Goal: Information Seeking & Learning: Understand process/instructions

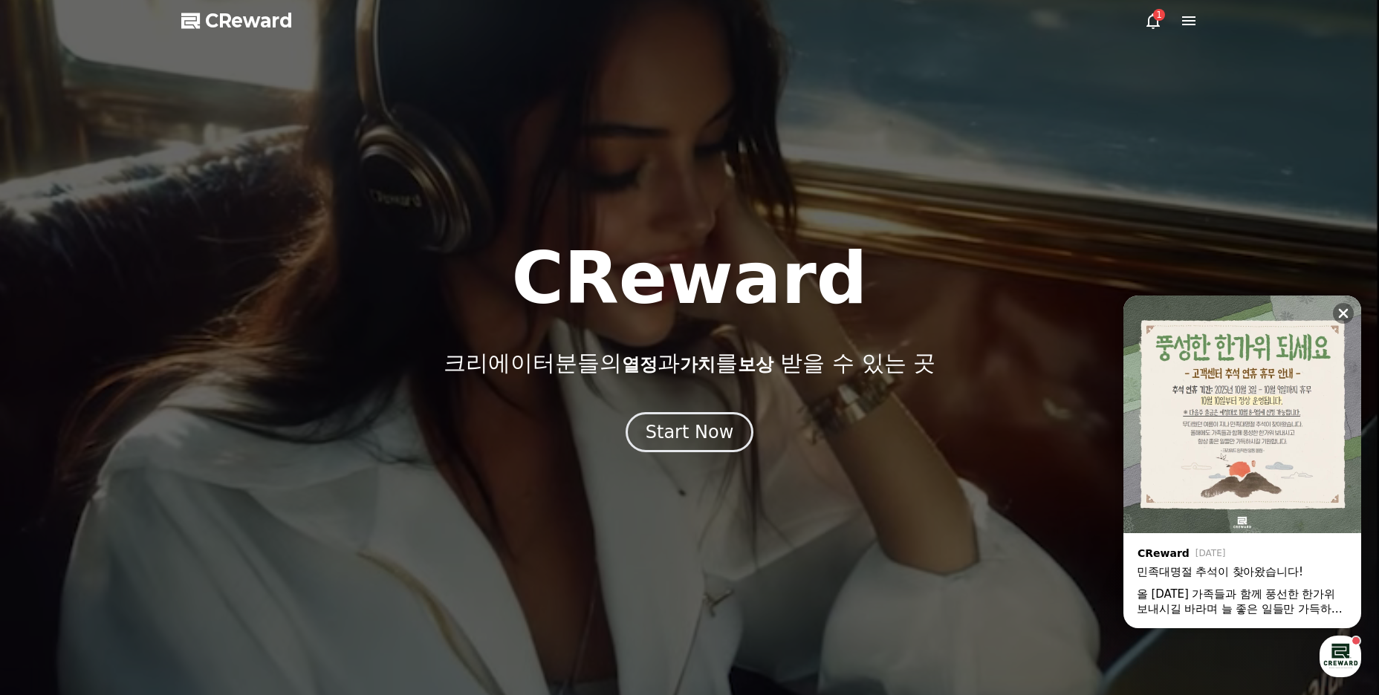
click at [1157, 22] on icon at bounding box center [1152, 21] width 13 height 16
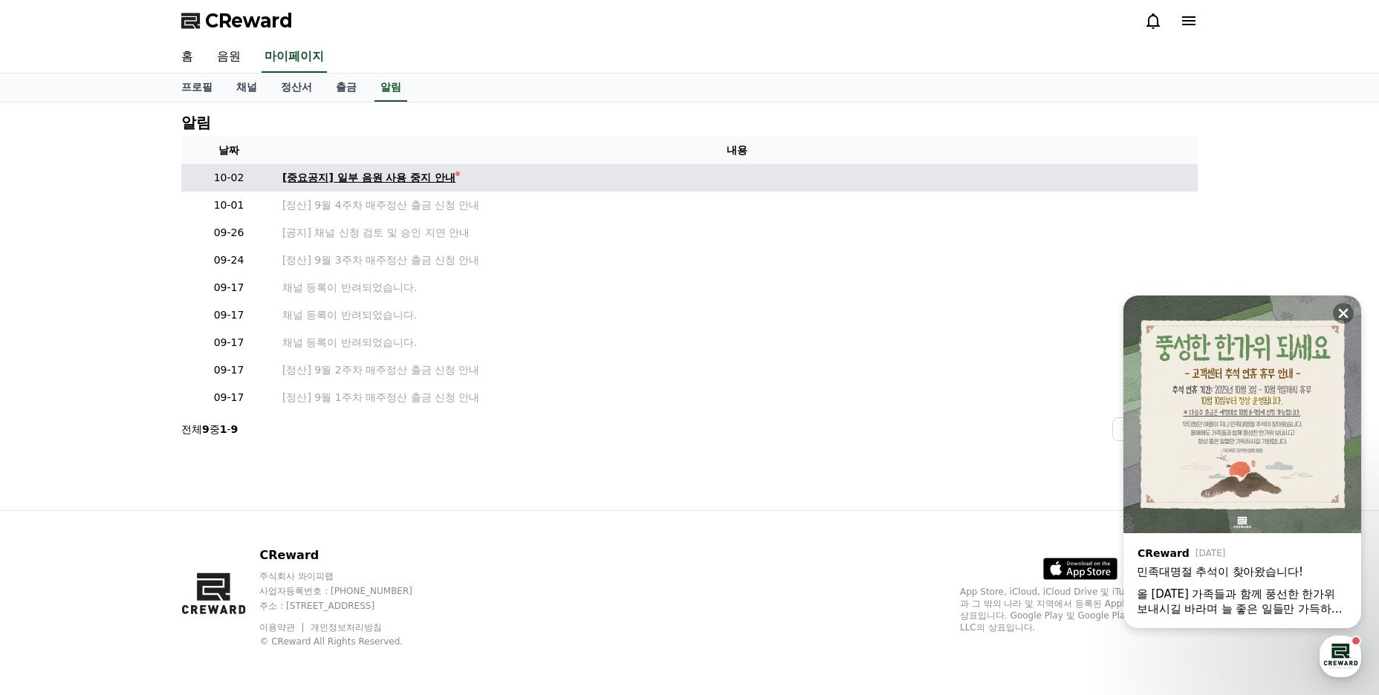
click at [417, 180] on div "[중요공지] 일부 음원 사용 중지 안내" at bounding box center [368, 178] width 173 height 16
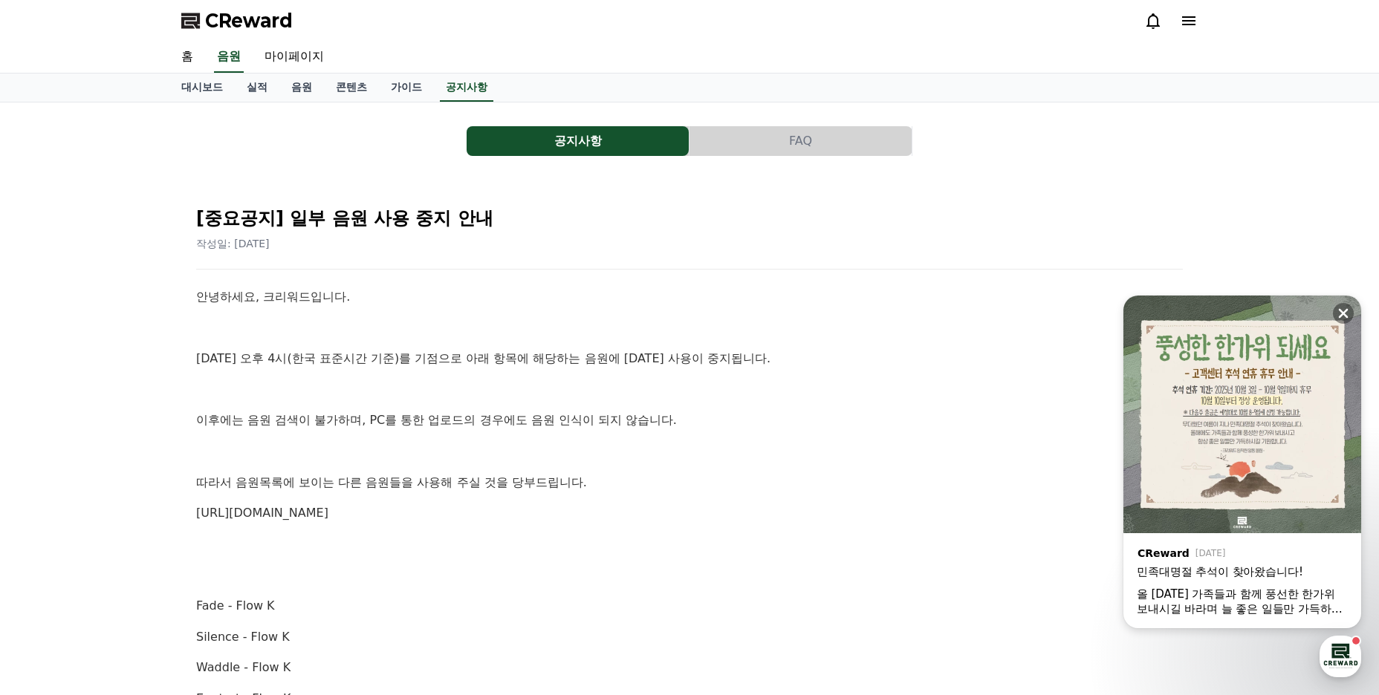
click at [618, 510] on p "[URL][DOMAIN_NAME]" at bounding box center [689, 513] width 986 height 19
click at [302, 87] on link "음원" at bounding box center [301, 88] width 45 height 28
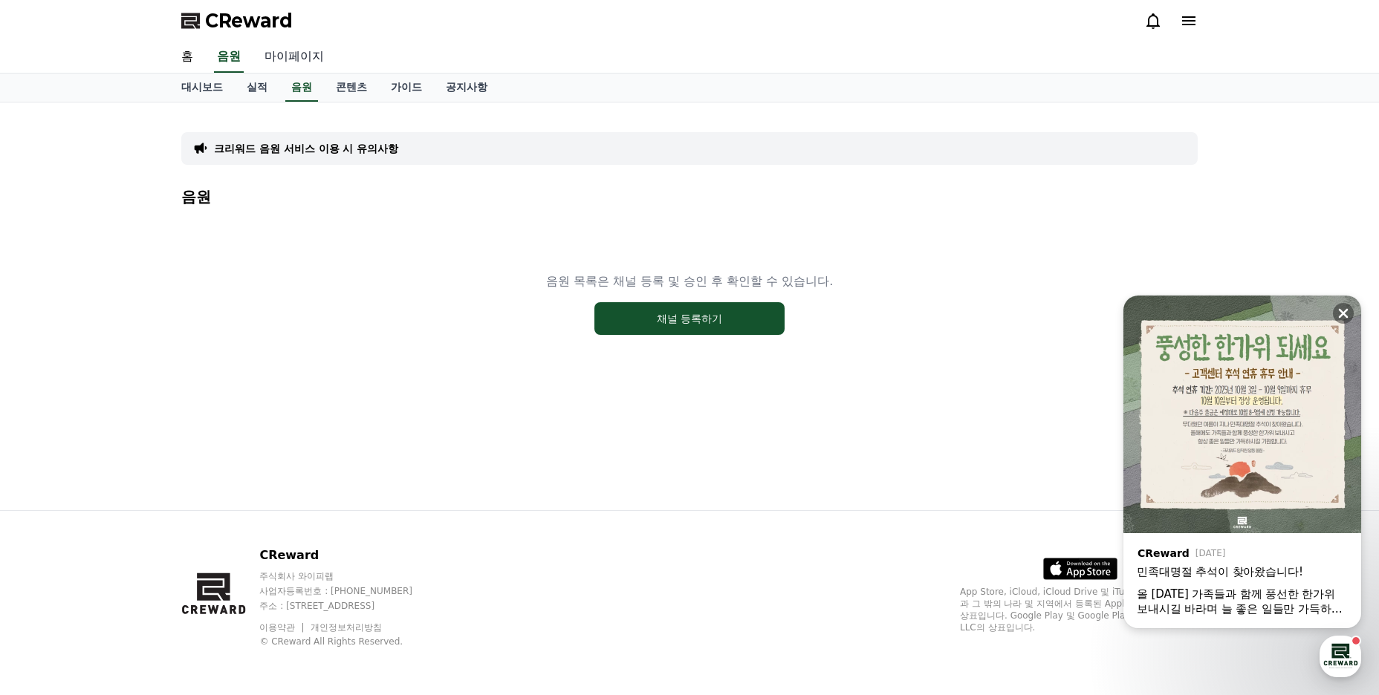
click at [300, 59] on link "마이페이지" at bounding box center [294, 57] width 83 height 31
select select "**********"
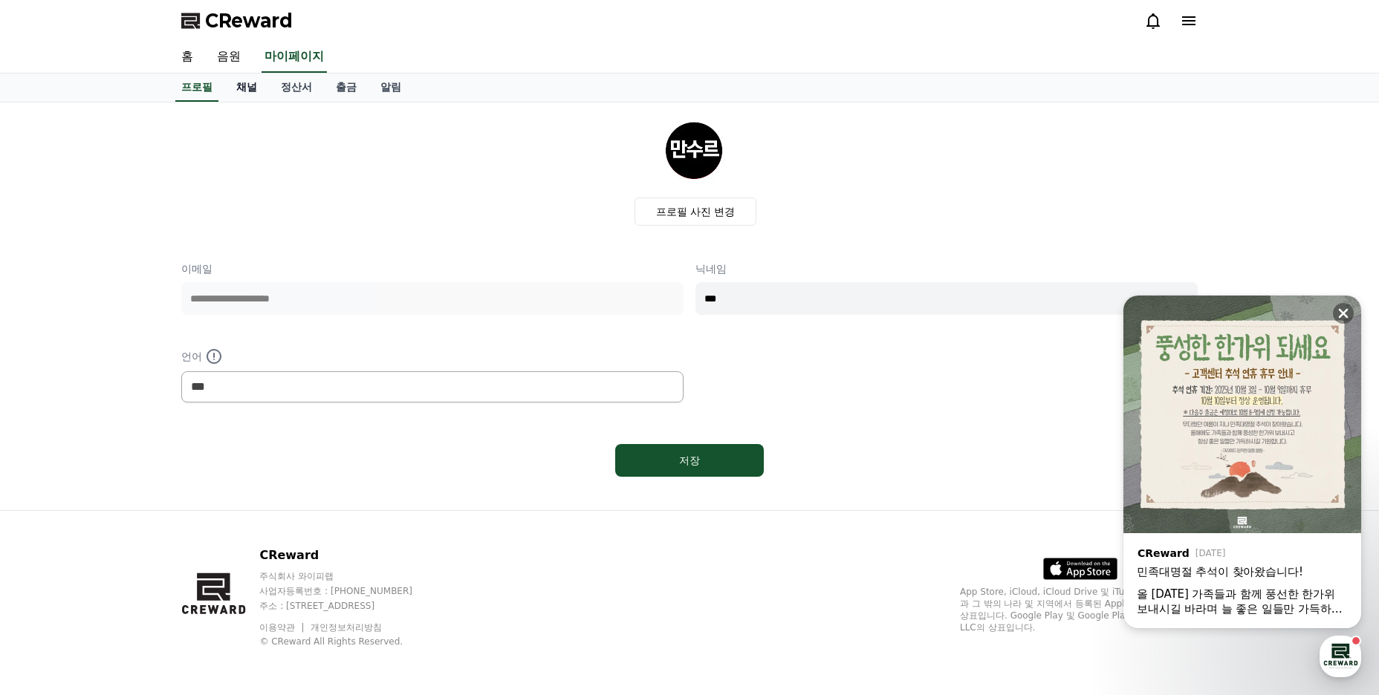
click at [249, 88] on link "채널" at bounding box center [246, 88] width 45 height 28
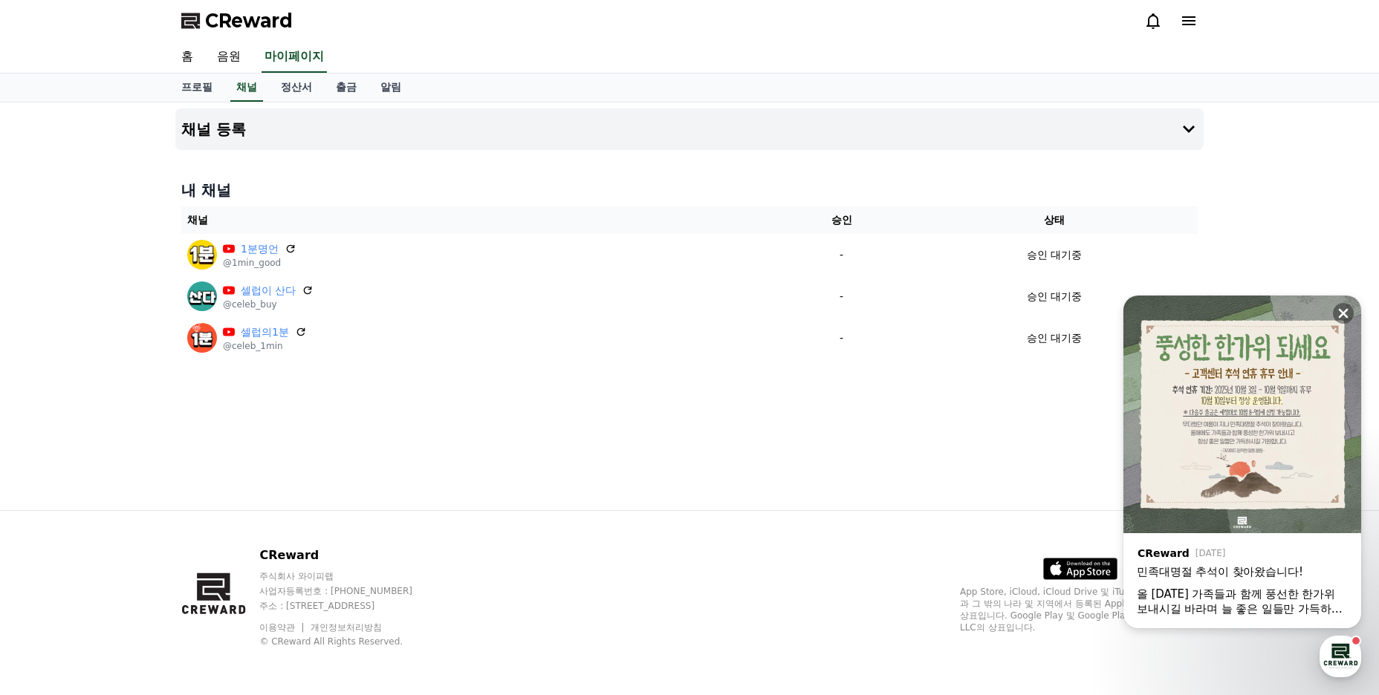
click at [596, 475] on div "채널 등록 내 채널 채널 승인 상태 1분명언 @1min_good - 승인 대기중 셀럽이 산다 @celeb_buy - 승인 대기중 셀럽의1분 @…" at bounding box center [689, 306] width 1040 height 408
click at [1349, 310] on icon at bounding box center [1342, 313] width 15 height 15
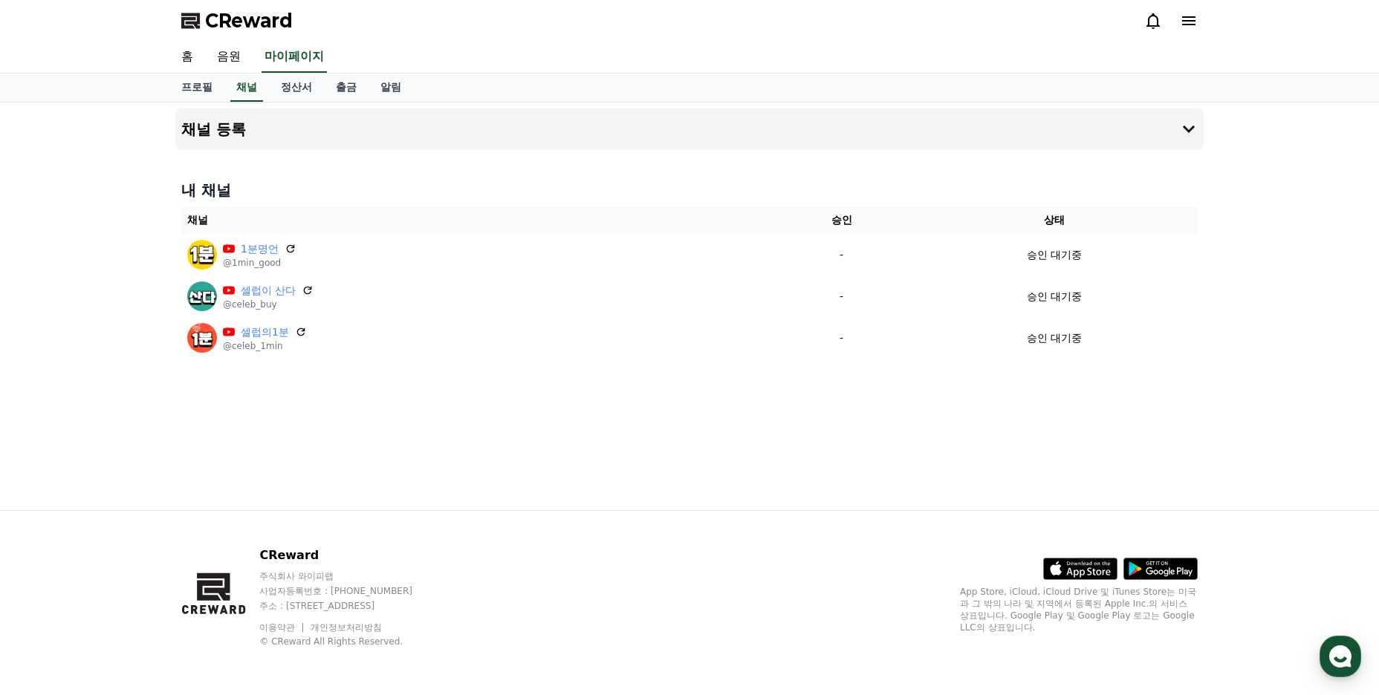
click at [764, 489] on div "채널 등록 내 채널 채널 승인 상태 1분명언 @1min_good - 승인 대기중 셀럽이 산다 @celeb_buy - 승인 대기중 셀럽의1분 @…" at bounding box center [689, 306] width 1040 height 408
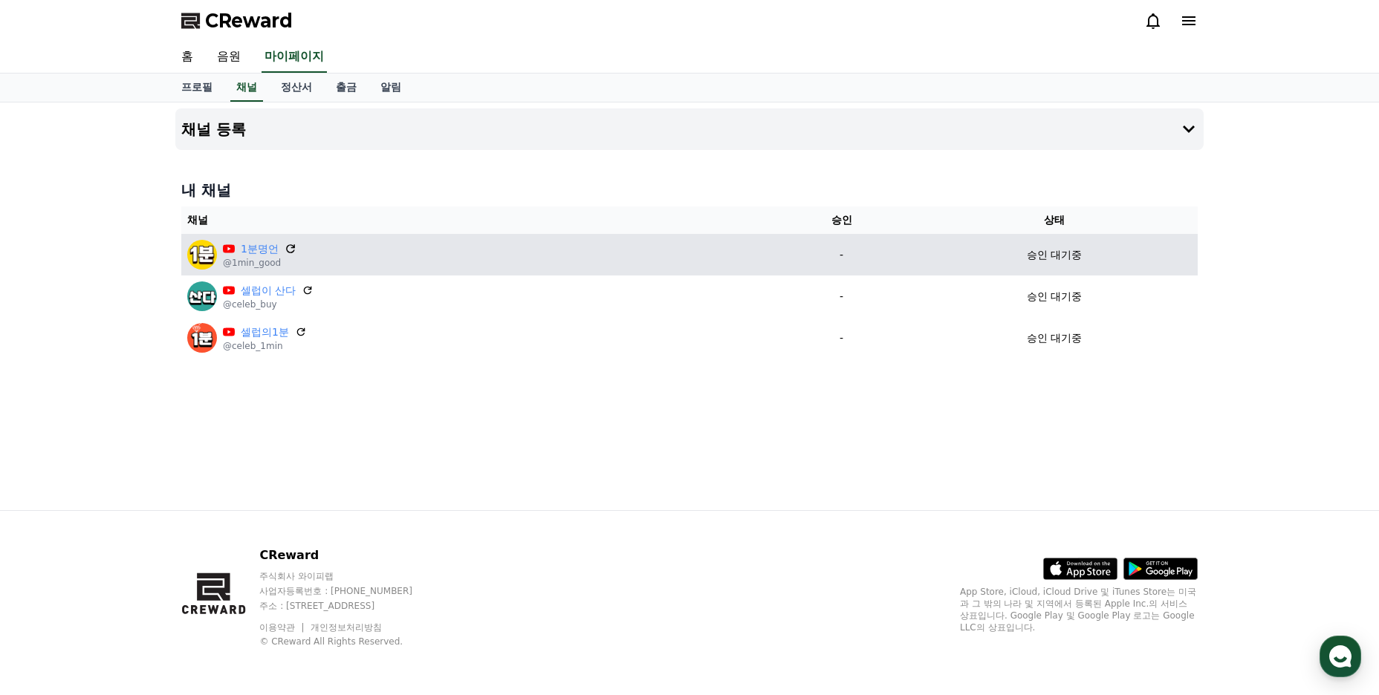
click at [287, 245] on icon at bounding box center [290, 248] width 13 height 13
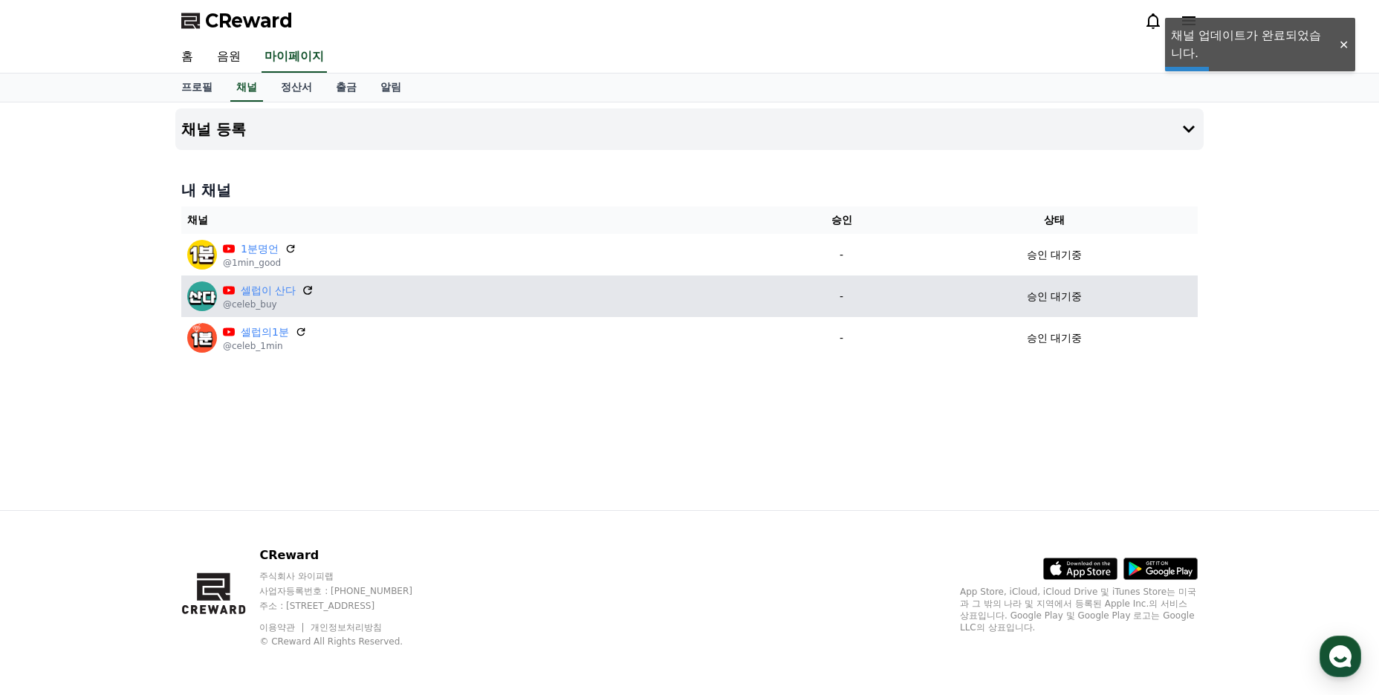
click at [310, 289] on icon at bounding box center [308, 290] width 9 height 9
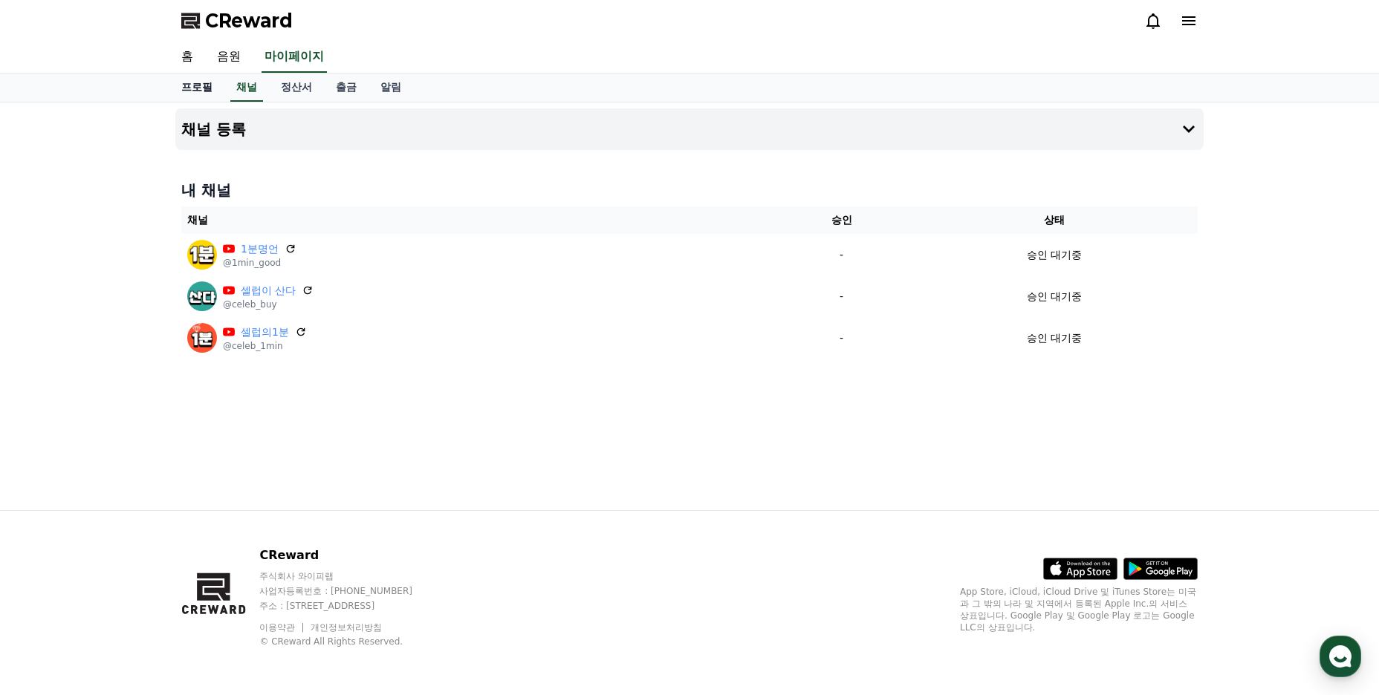
click at [196, 88] on link "프로필" at bounding box center [196, 88] width 55 height 28
select select "**********"
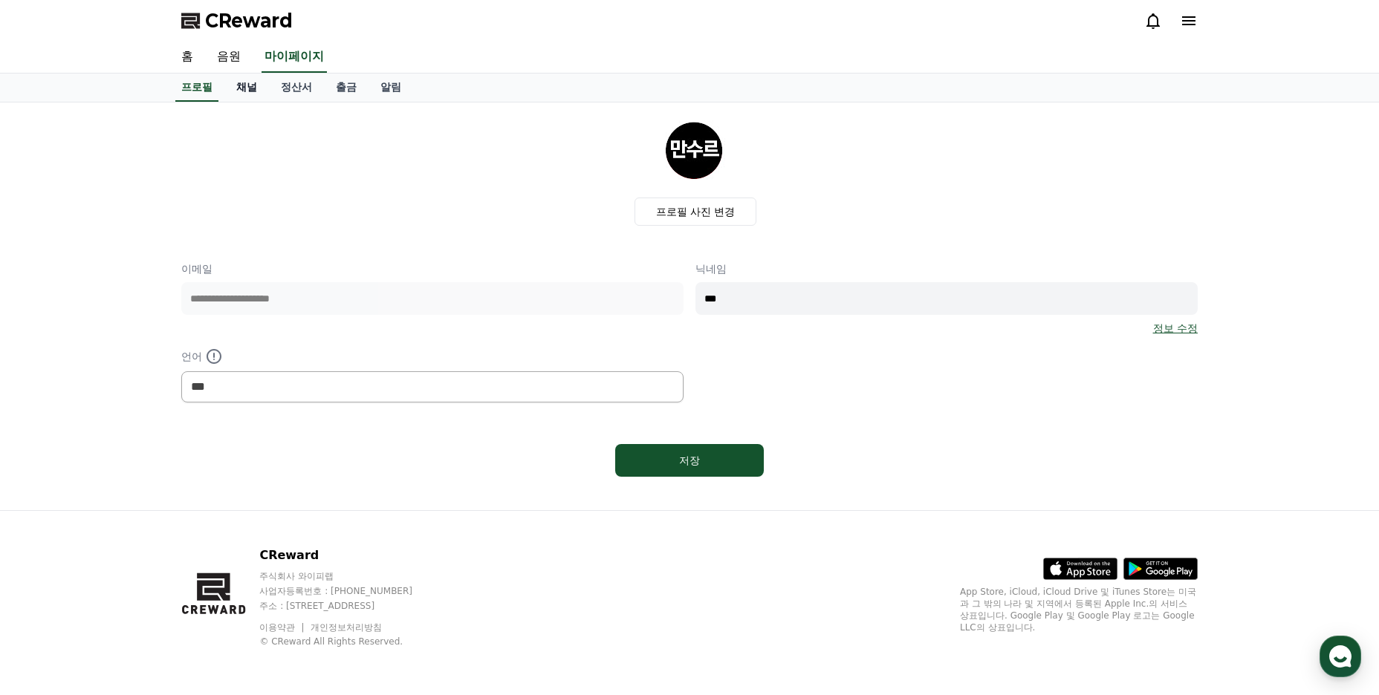
click at [231, 91] on link "채널" at bounding box center [246, 88] width 45 height 28
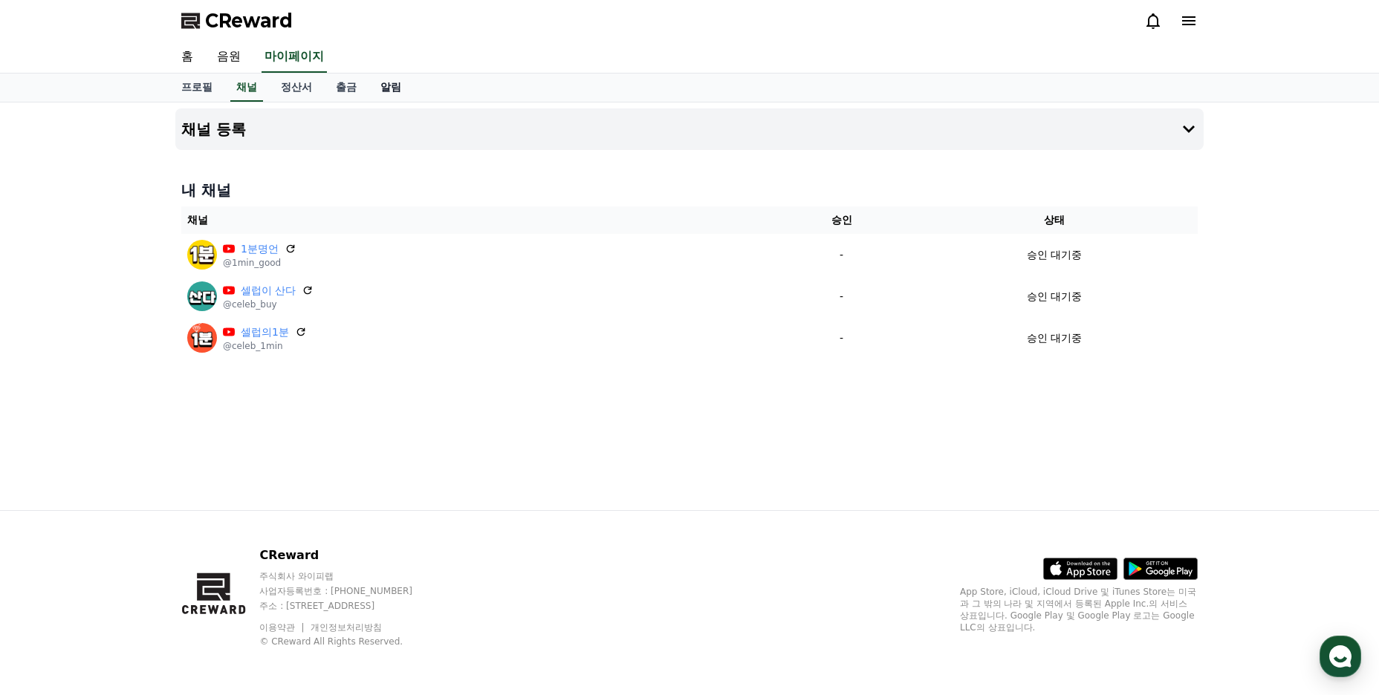
click at [400, 91] on link "알림" at bounding box center [390, 88] width 45 height 28
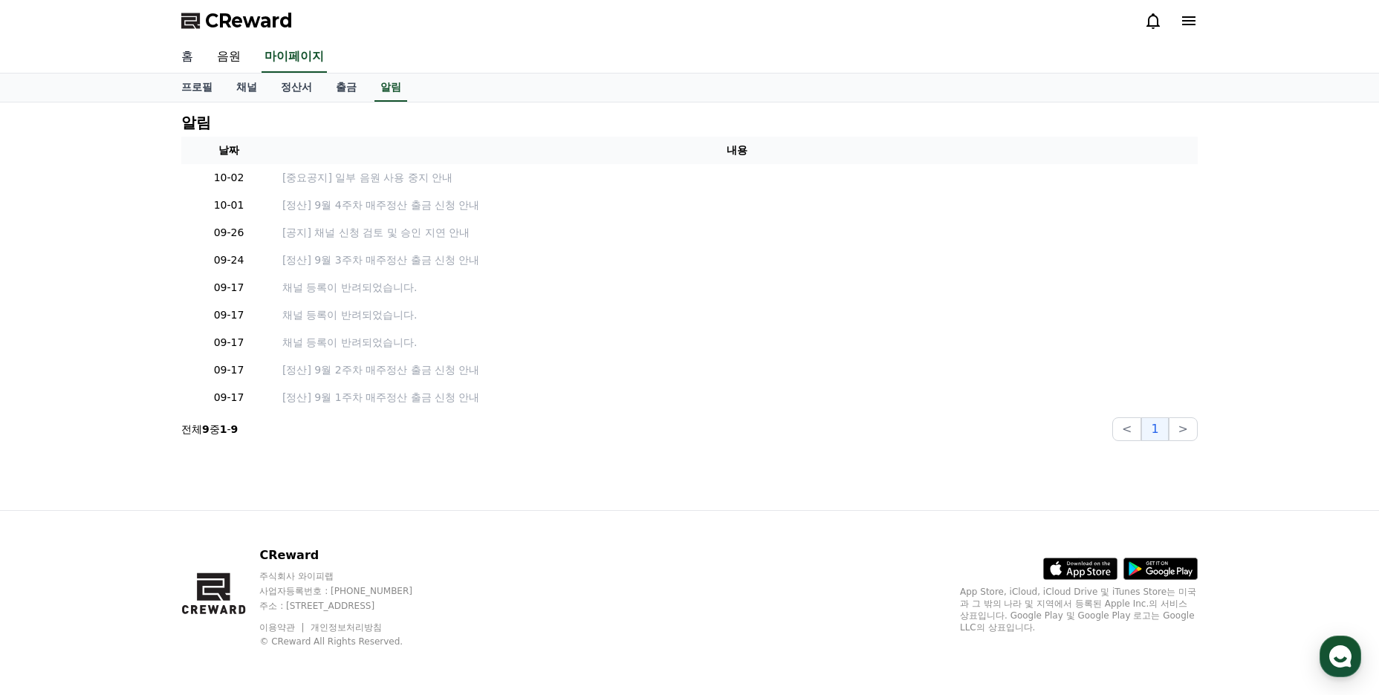
click at [180, 59] on link "홈" at bounding box center [187, 57] width 36 height 31
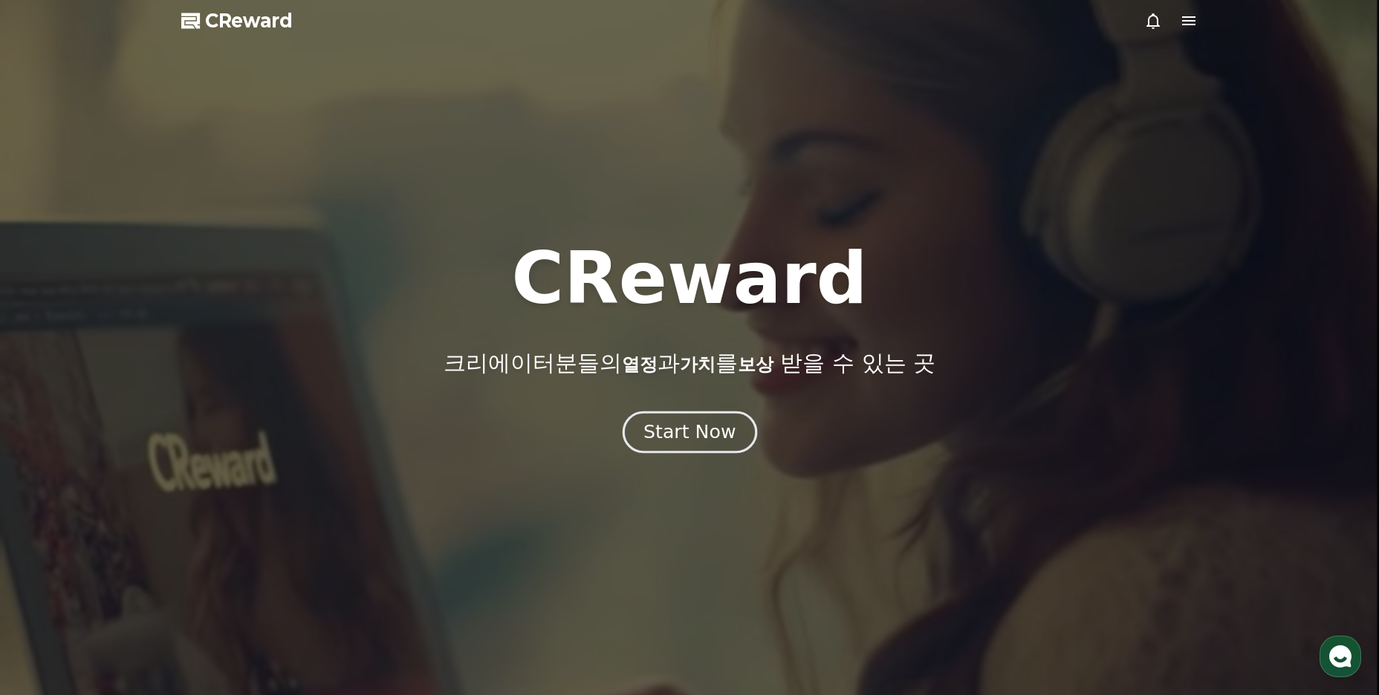
click at [711, 434] on div "Start Now" at bounding box center [689, 432] width 92 height 25
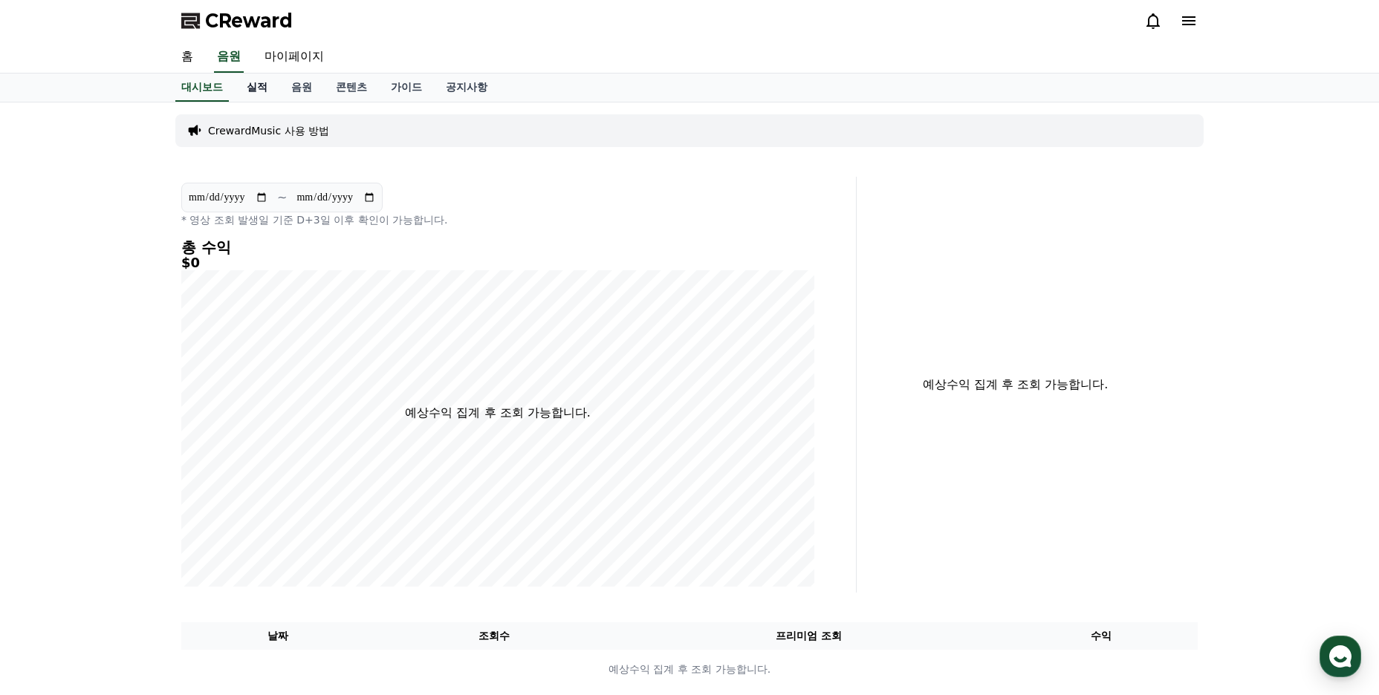
click at [256, 85] on link "실적" at bounding box center [257, 88] width 45 height 28
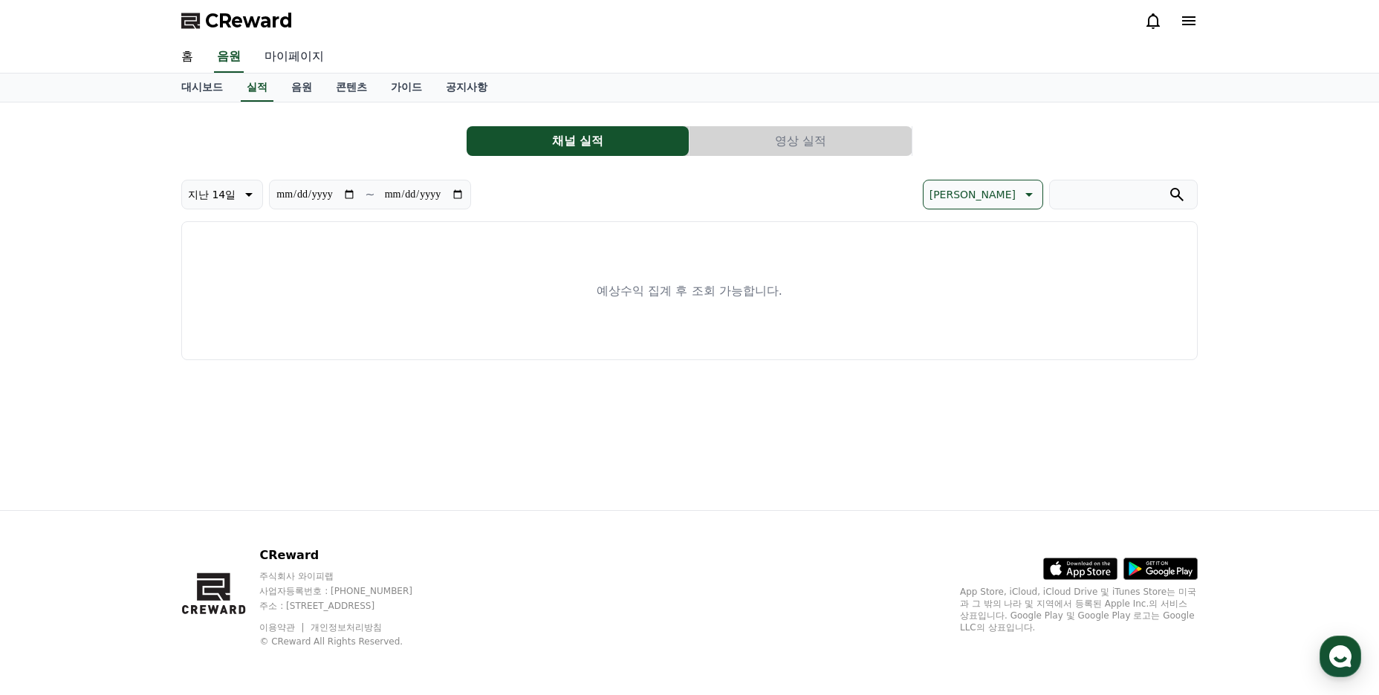
click at [284, 60] on link "마이페이지" at bounding box center [294, 57] width 83 height 31
select select "**********"
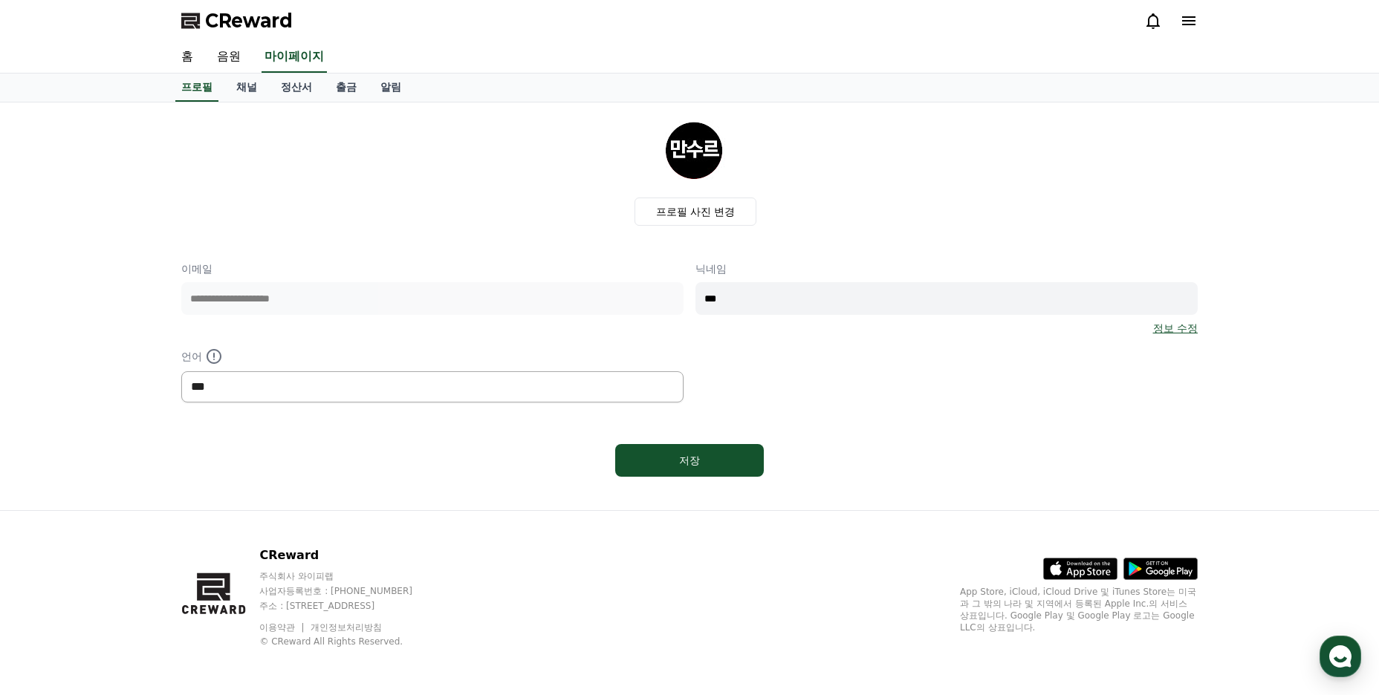
click at [457, 391] on select "*** ******* ***" at bounding box center [432, 386] width 502 height 31
click at [1021, 391] on div "**********" at bounding box center [689, 331] width 1016 height 141
click at [231, 56] on link "음원" at bounding box center [229, 57] width 48 height 31
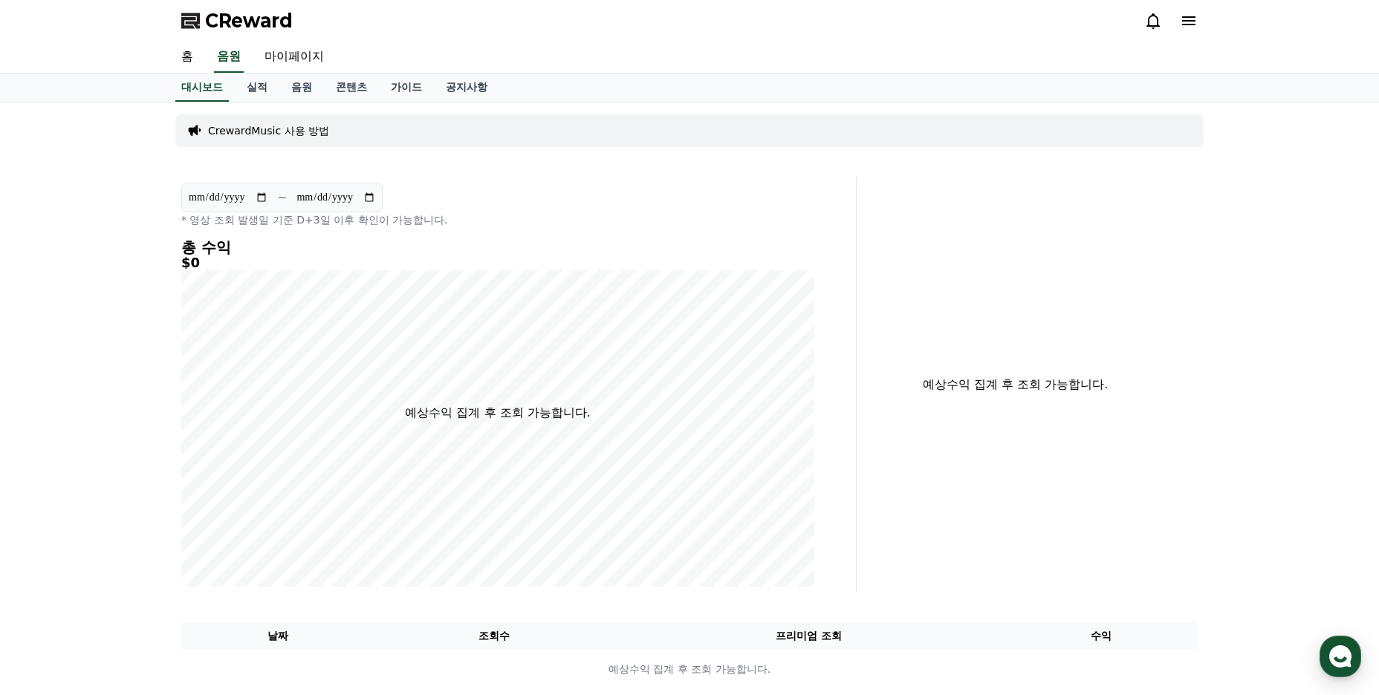
click at [290, 137] on p "CrewardMusic 사용 방법" at bounding box center [268, 130] width 121 height 15
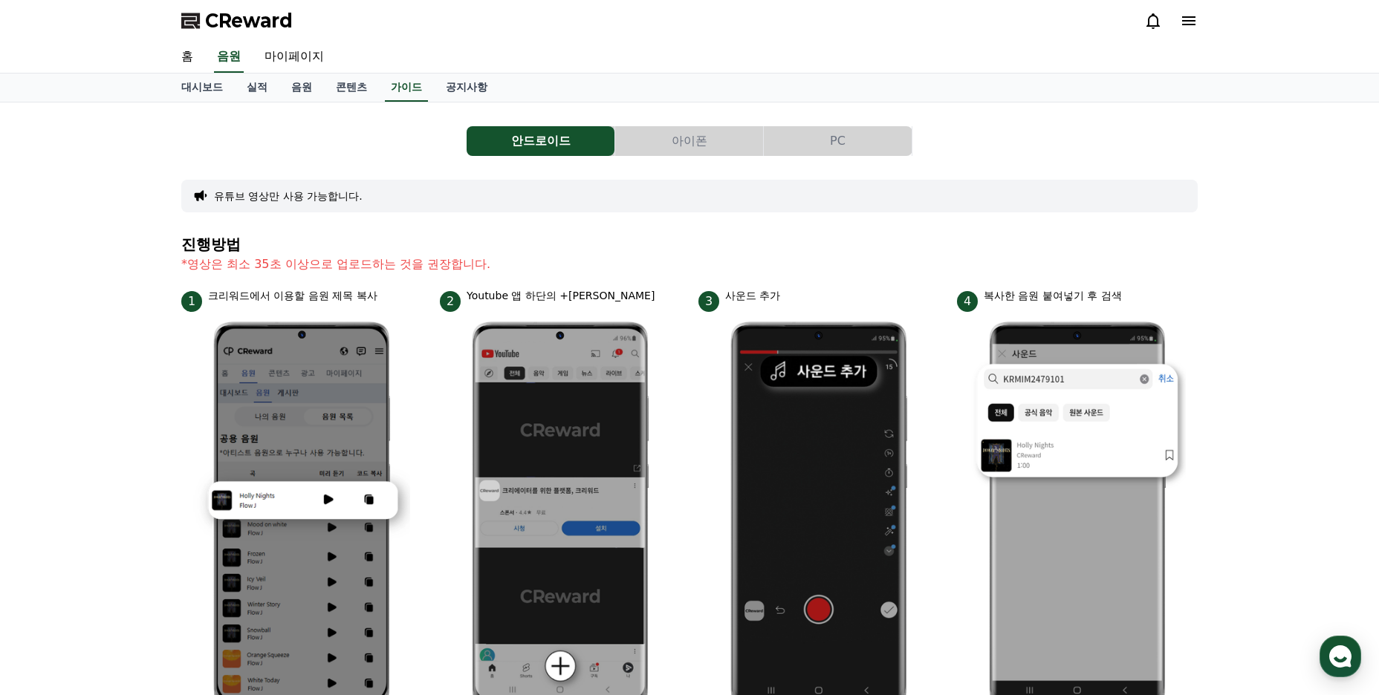
click at [696, 143] on button "아이폰" at bounding box center [689, 141] width 148 height 30
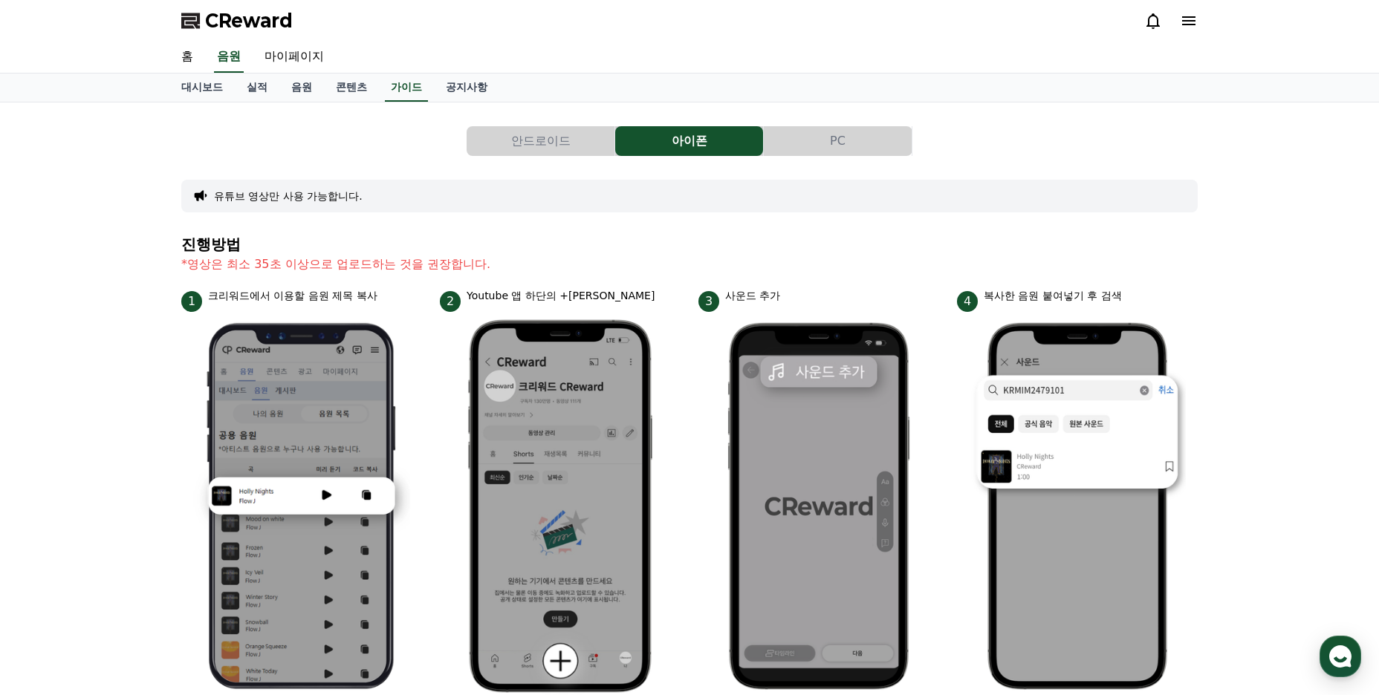
click at [580, 147] on button "안드로이드" at bounding box center [540, 141] width 148 height 30
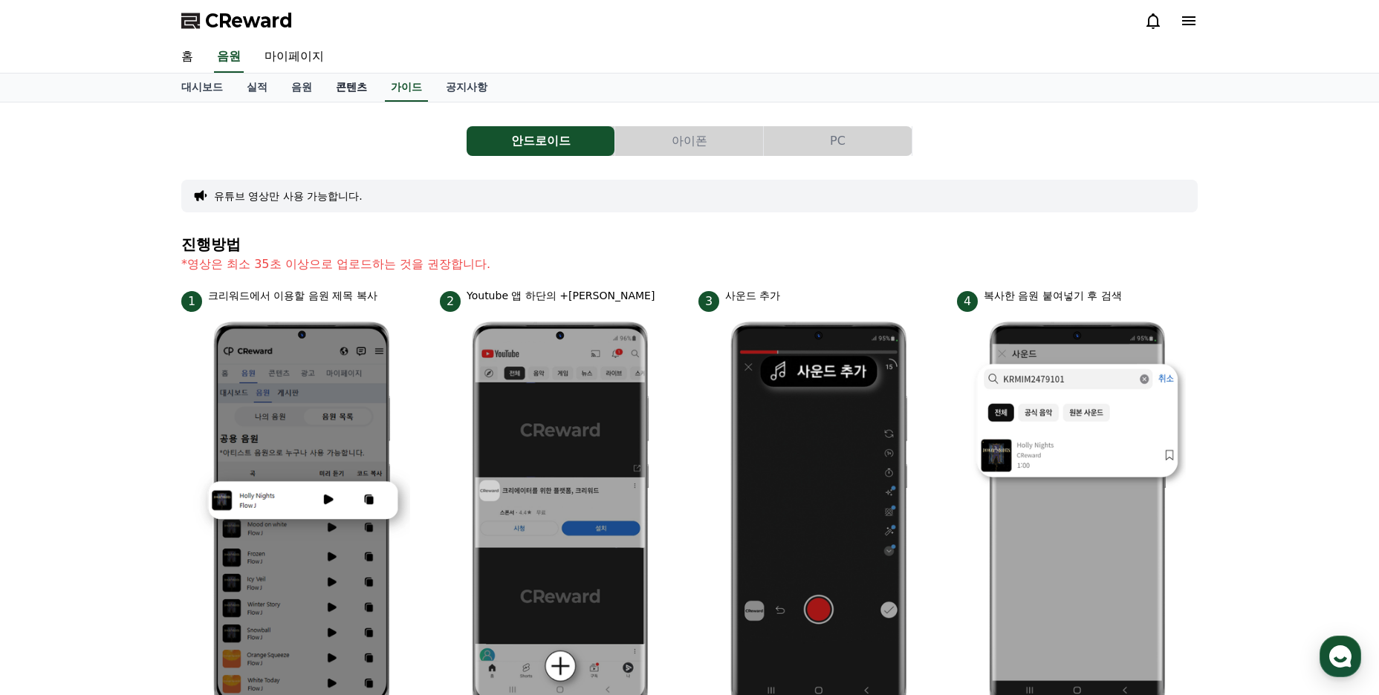
click at [339, 93] on link "콘텐츠" at bounding box center [351, 88] width 55 height 28
click at [316, 94] on link "음원" at bounding box center [301, 88] width 45 height 28
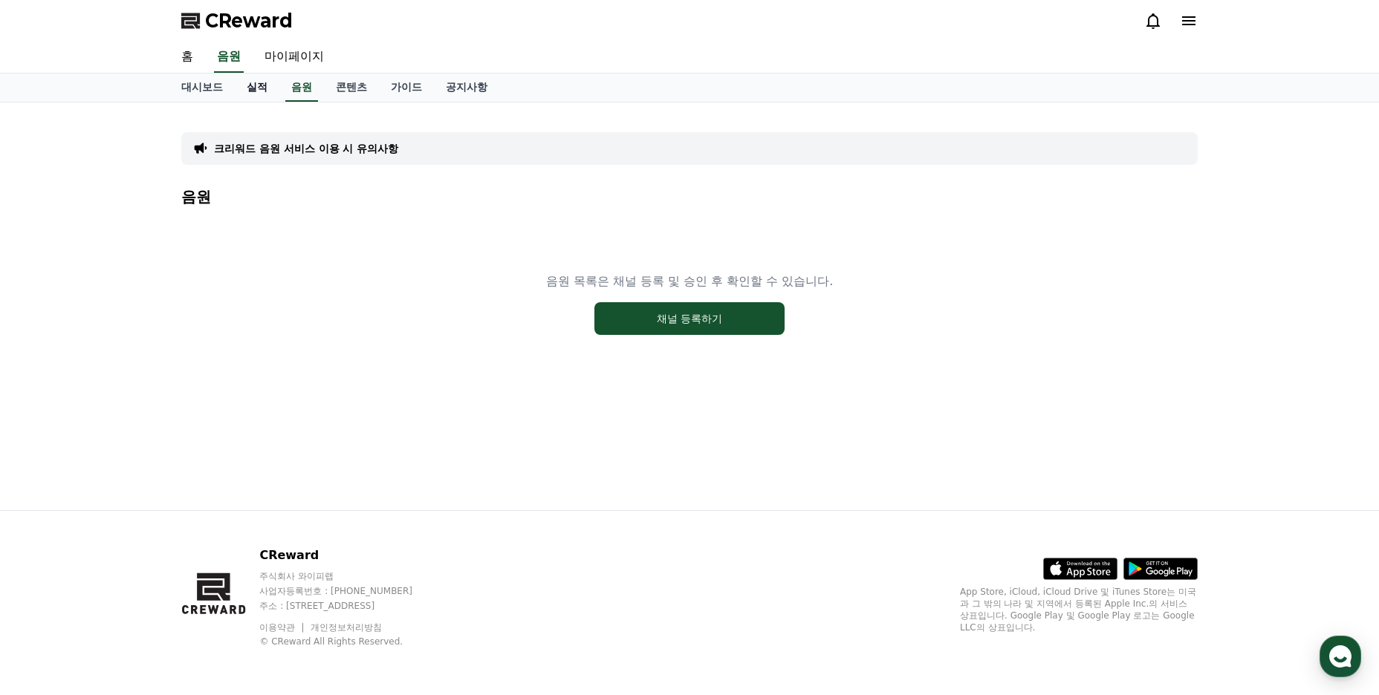
click at [269, 92] on link "실적" at bounding box center [257, 88] width 45 height 28
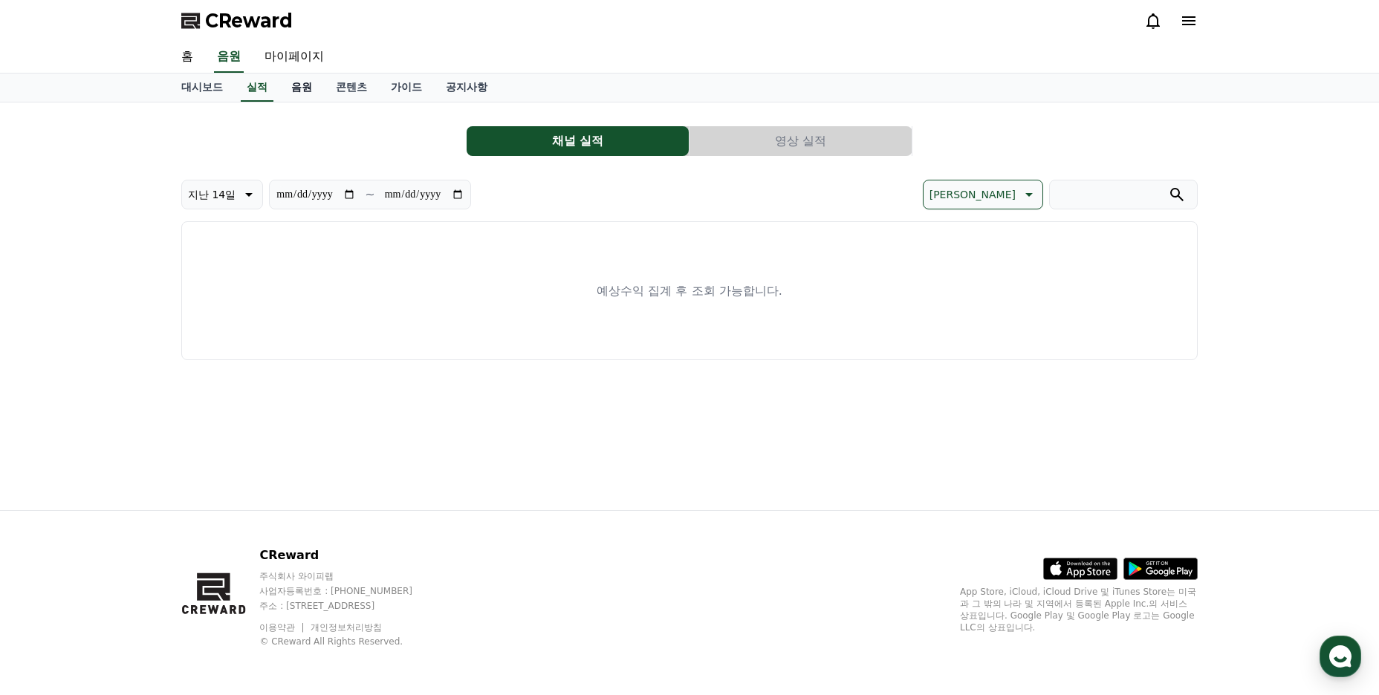
click at [296, 88] on link "음원" at bounding box center [301, 88] width 45 height 28
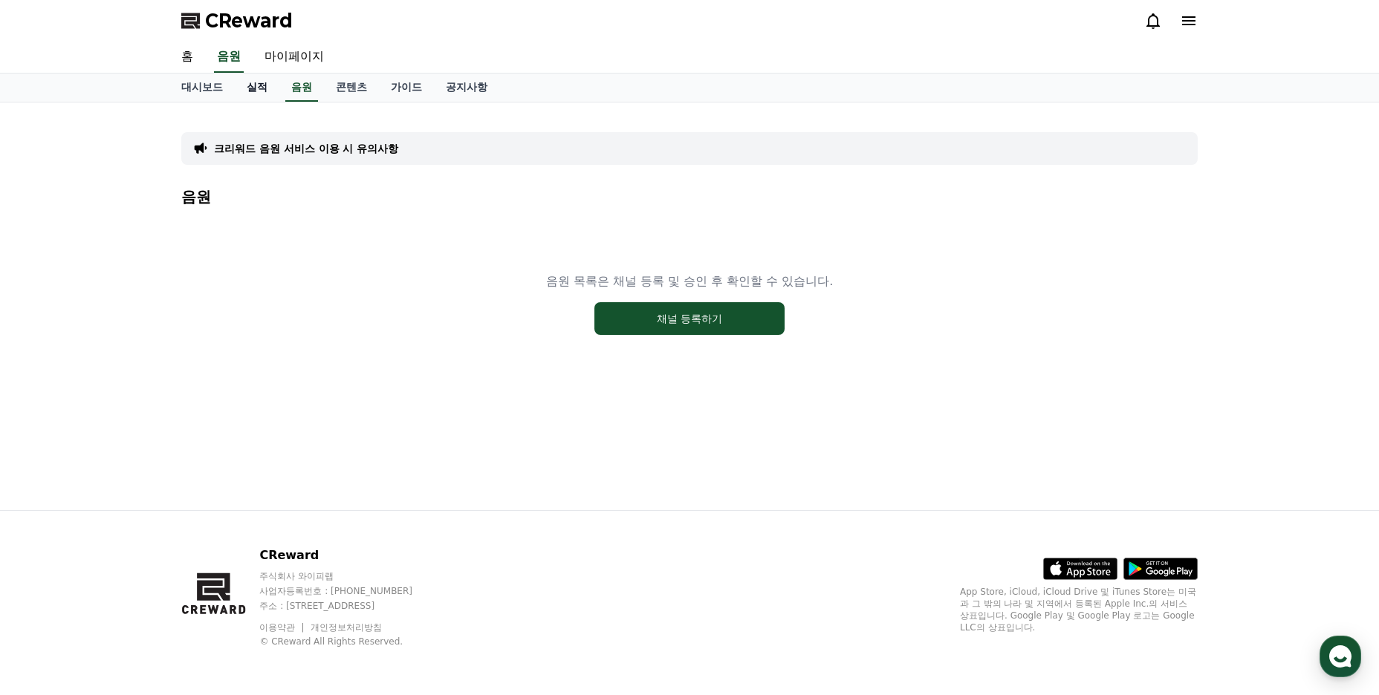
click at [276, 82] on link "실적" at bounding box center [257, 88] width 45 height 28
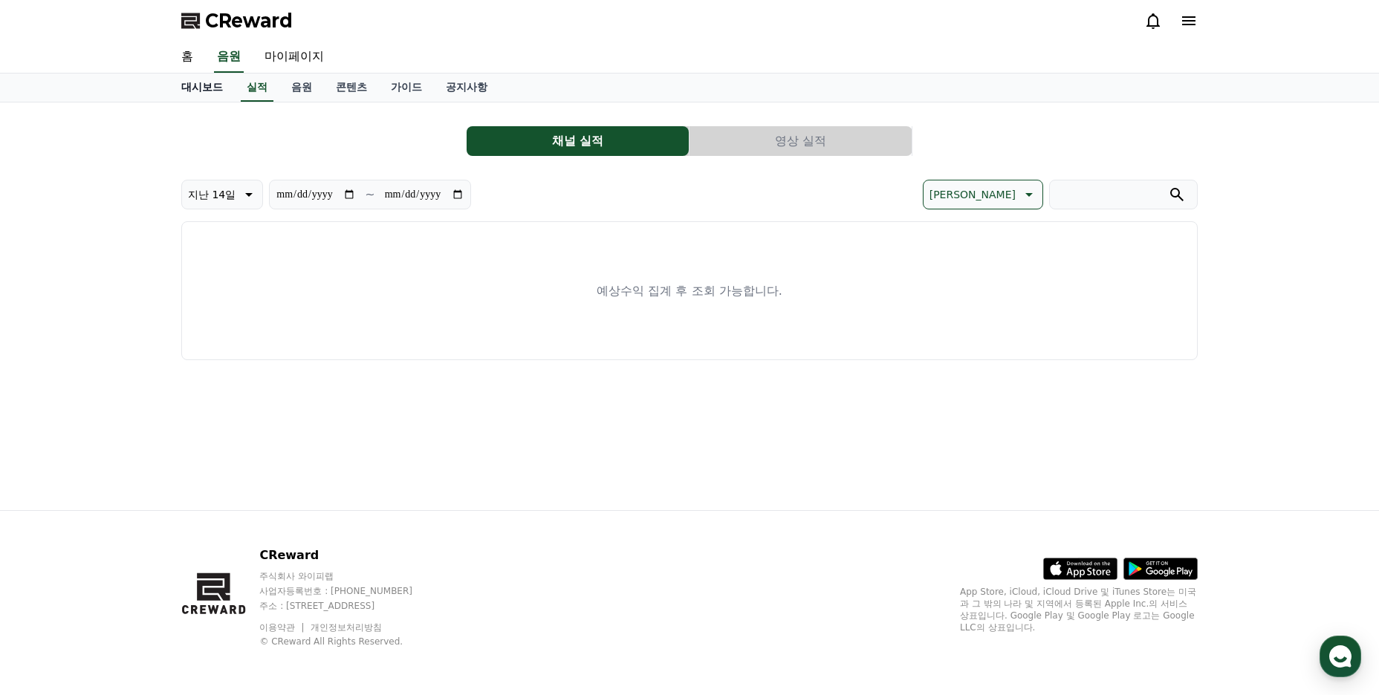
click at [209, 87] on link "대시보드" at bounding box center [201, 88] width 65 height 28
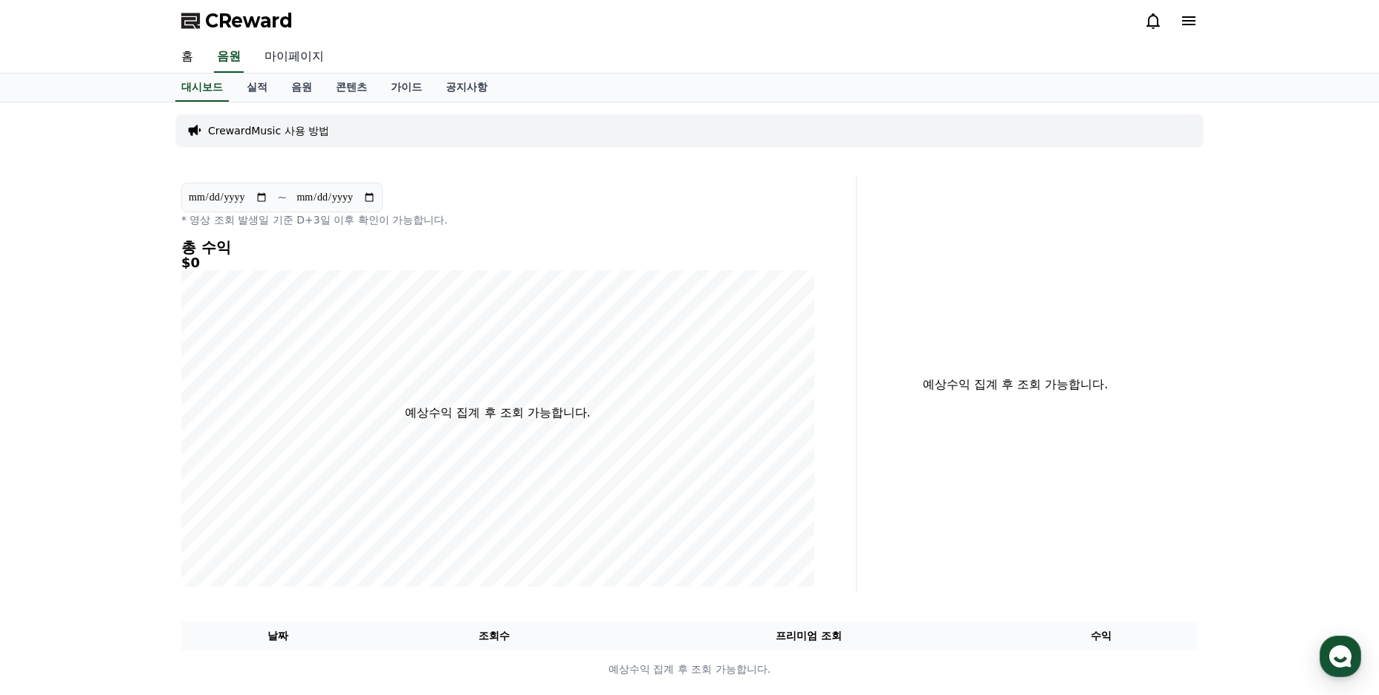
click at [281, 58] on link "마이페이지" at bounding box center [294, 57] width 83 height 31
select select "**********"
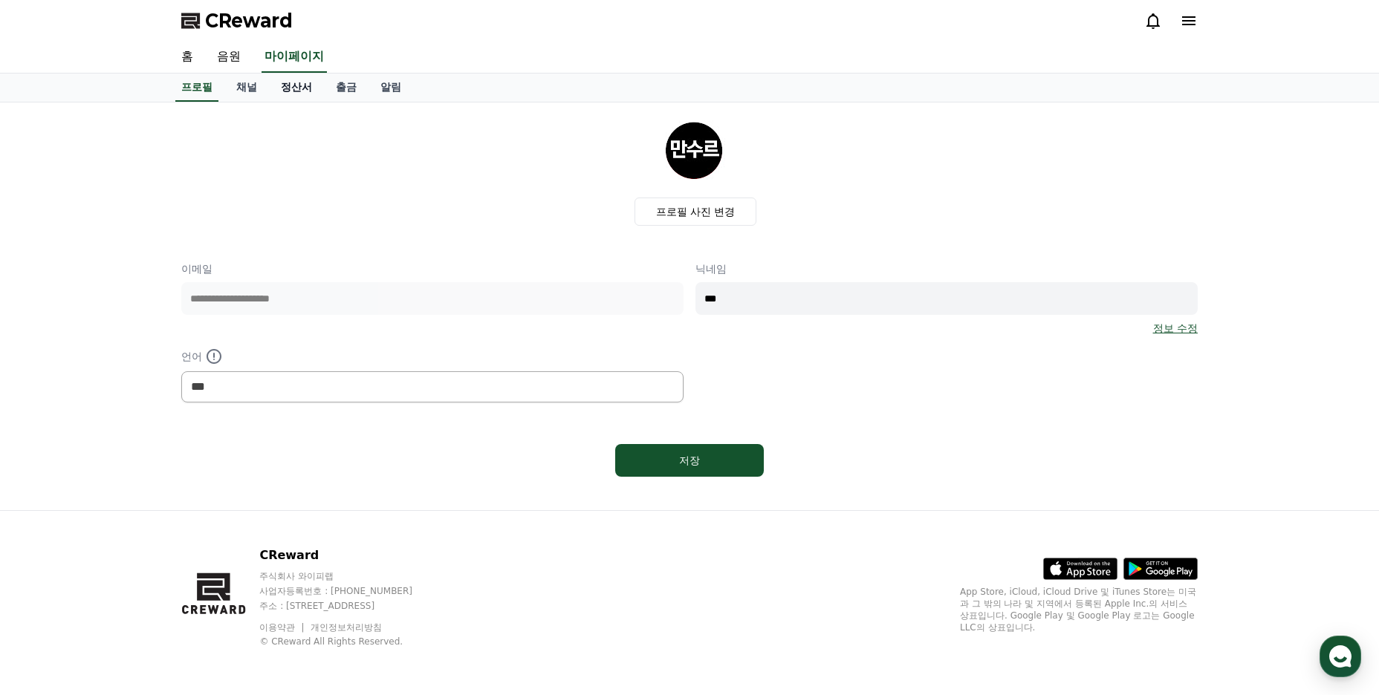
click at [293, 81] on link "정산서" at bounding box center [296, 88] width 55 height 28
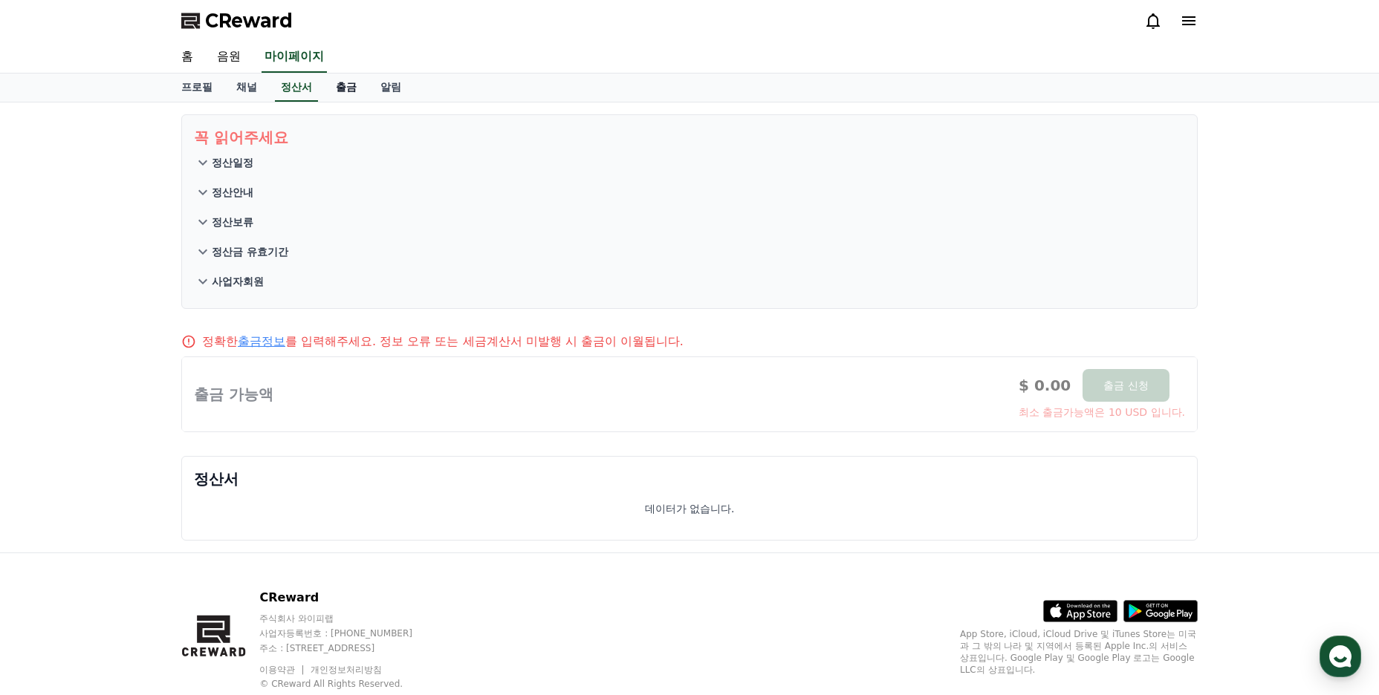
click at [339, 85] on link "출금" at bounding box center [346, 88] width 45 height 28
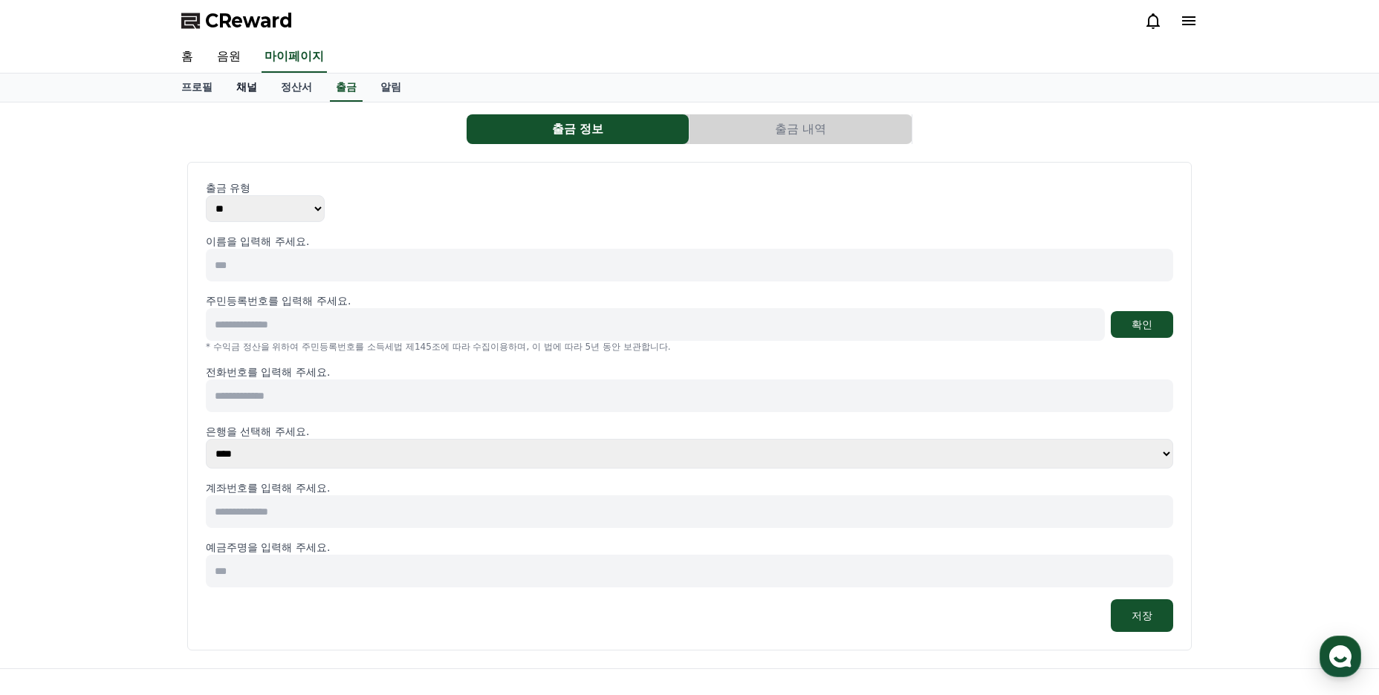
click at [247, 89] on link "채널" at bounding box center [246, 88] width 45 height 28
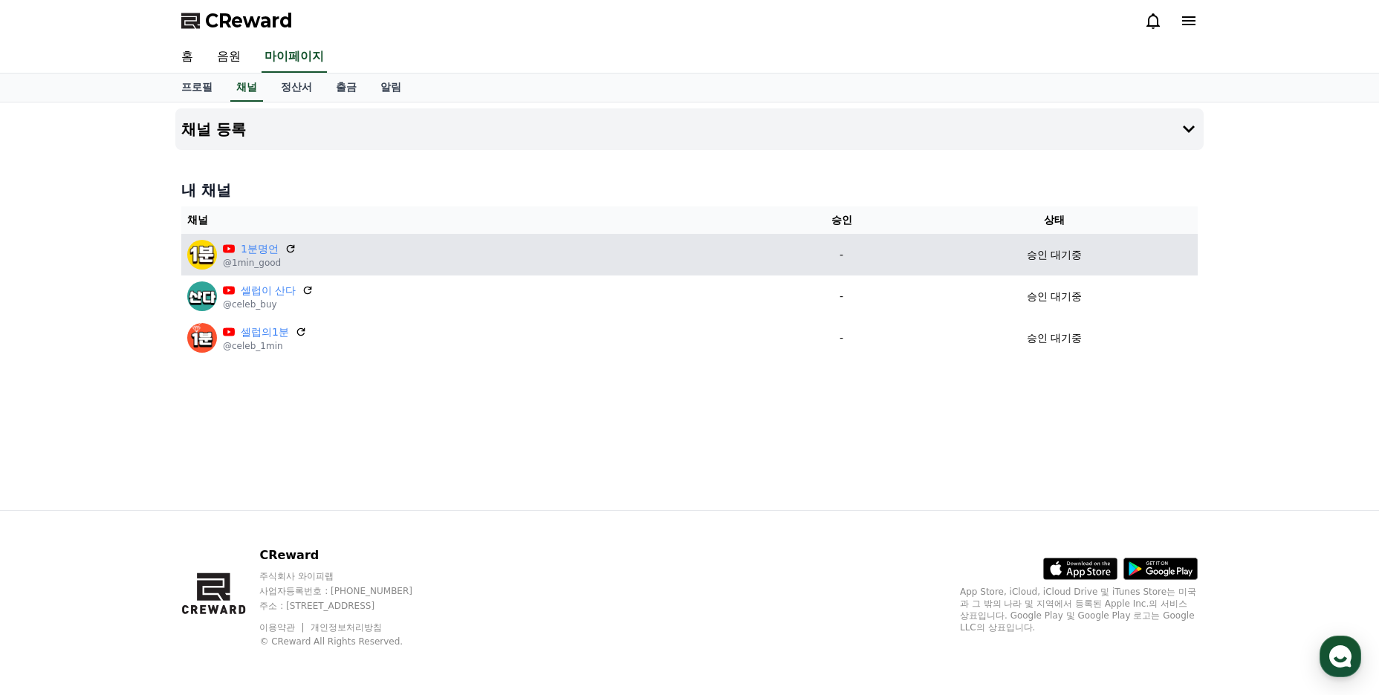
click at [1069, 258] on p "승인 대기중" at bounding box center [1053, 255] width 55 height 16
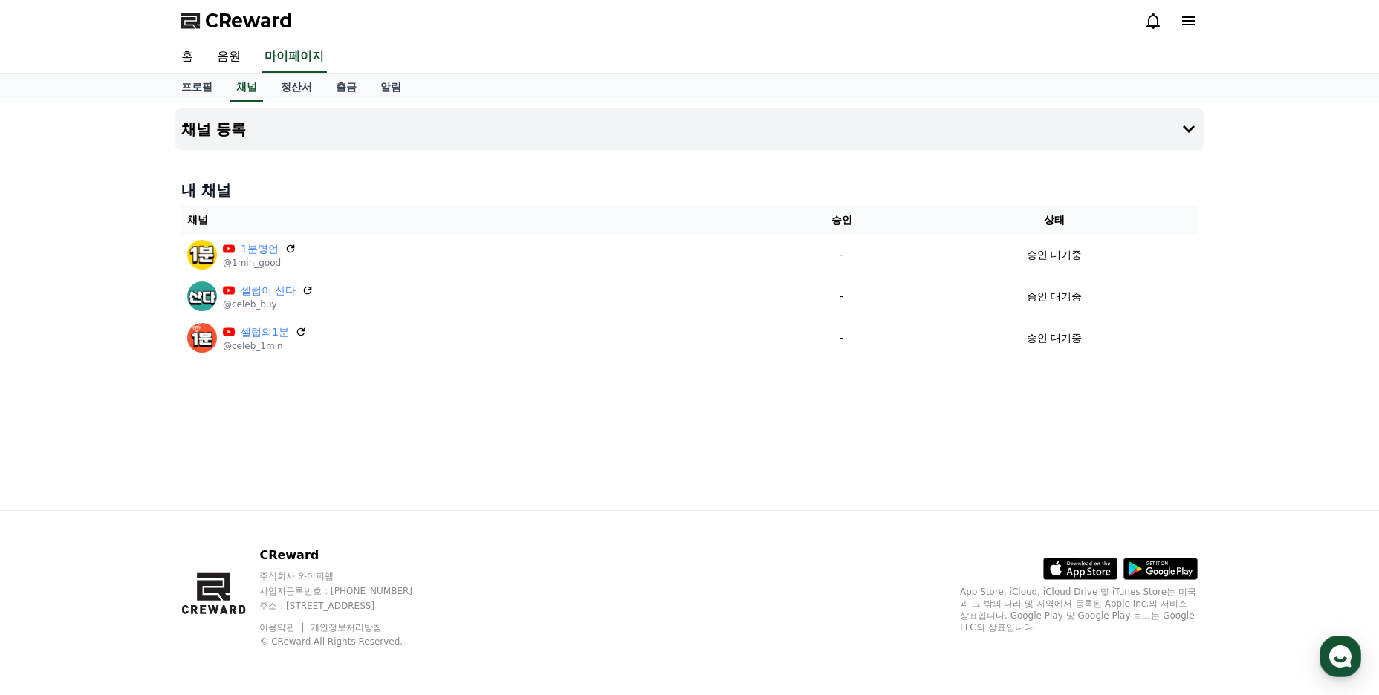
click at [1190, 19] on icon at bounding box center [1188, 21] width 18 height 18
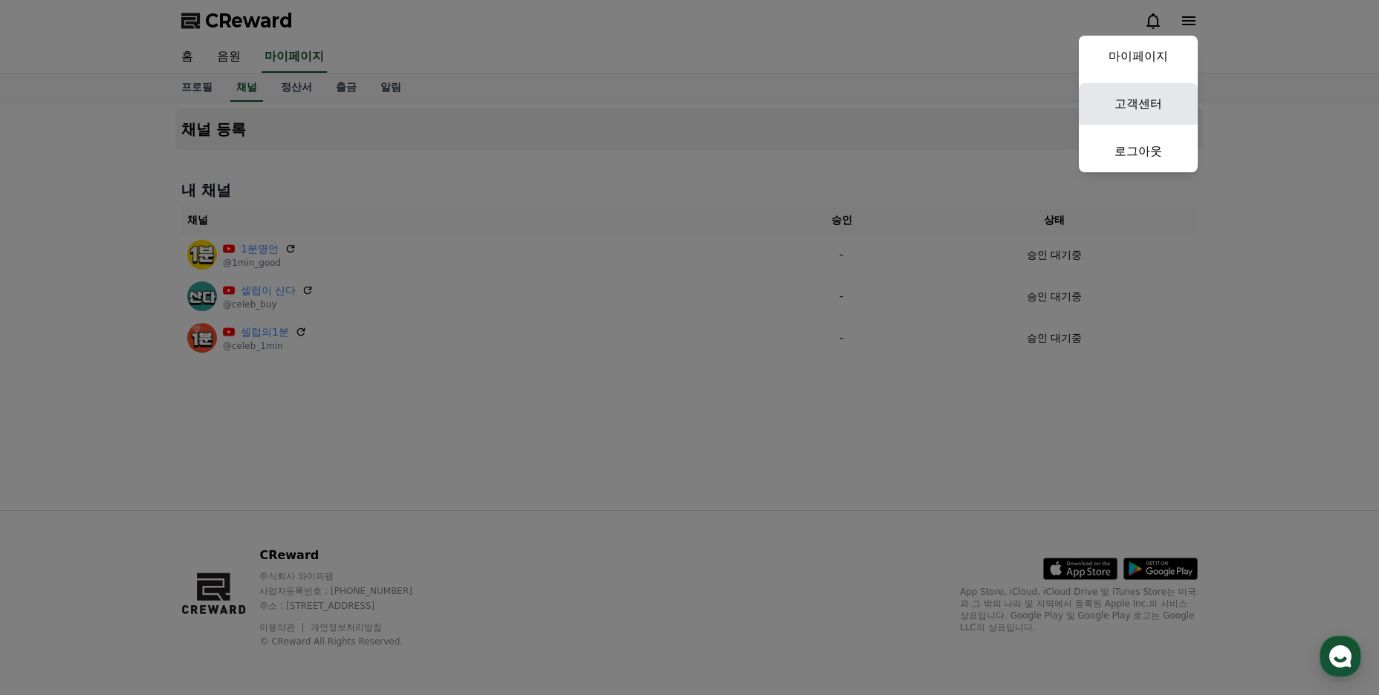
click at [1153, 91] on link "고객센터" at bounding box center [1137, 104] width 119 height 42
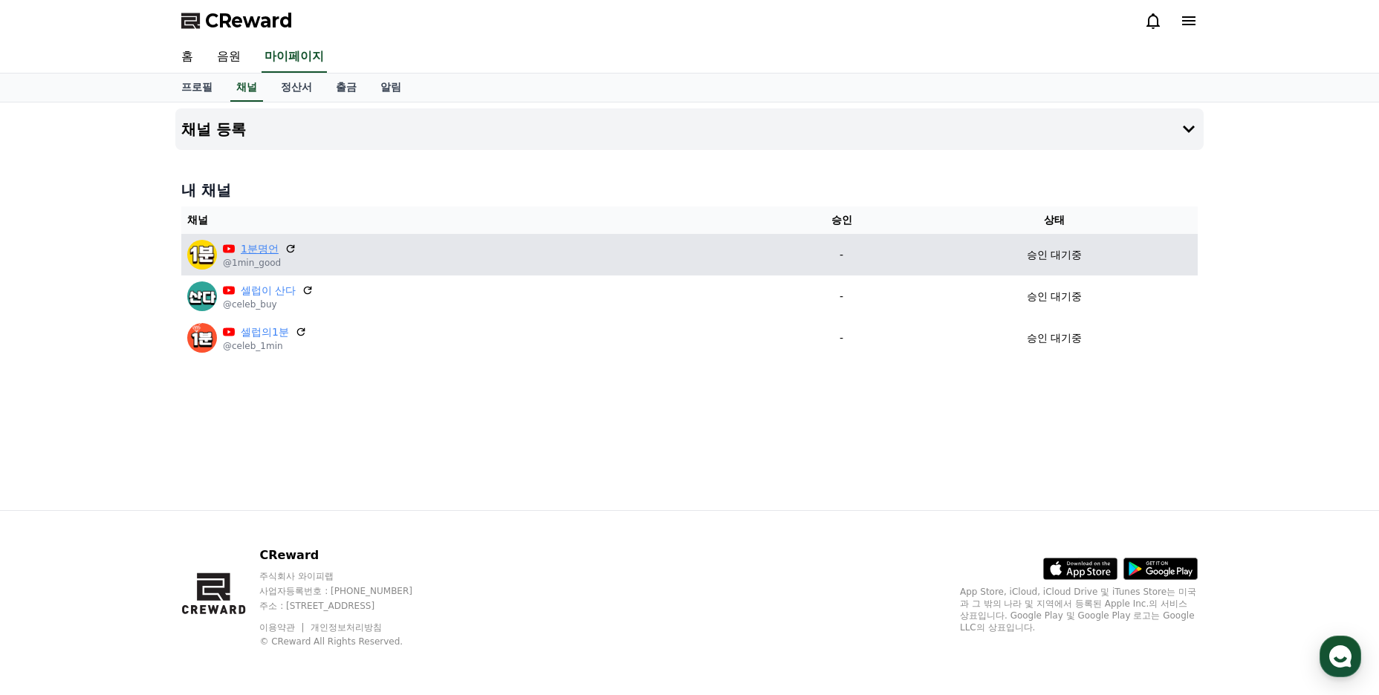
click at [256, 249] on link "1분명언" at bounding box center [260, 249] width 38 height 16
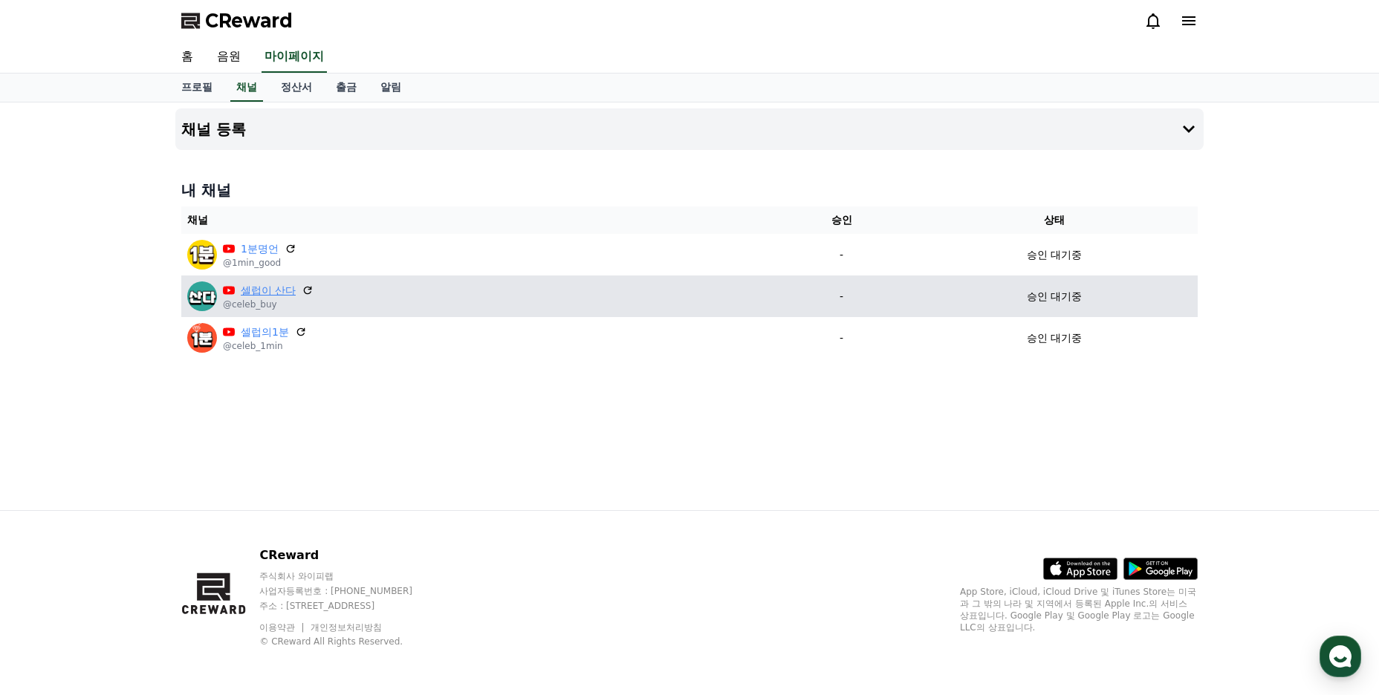
click at [273, 290] on link "셀럽이 산다" at bounding box center [268, 291] width 55 height 16
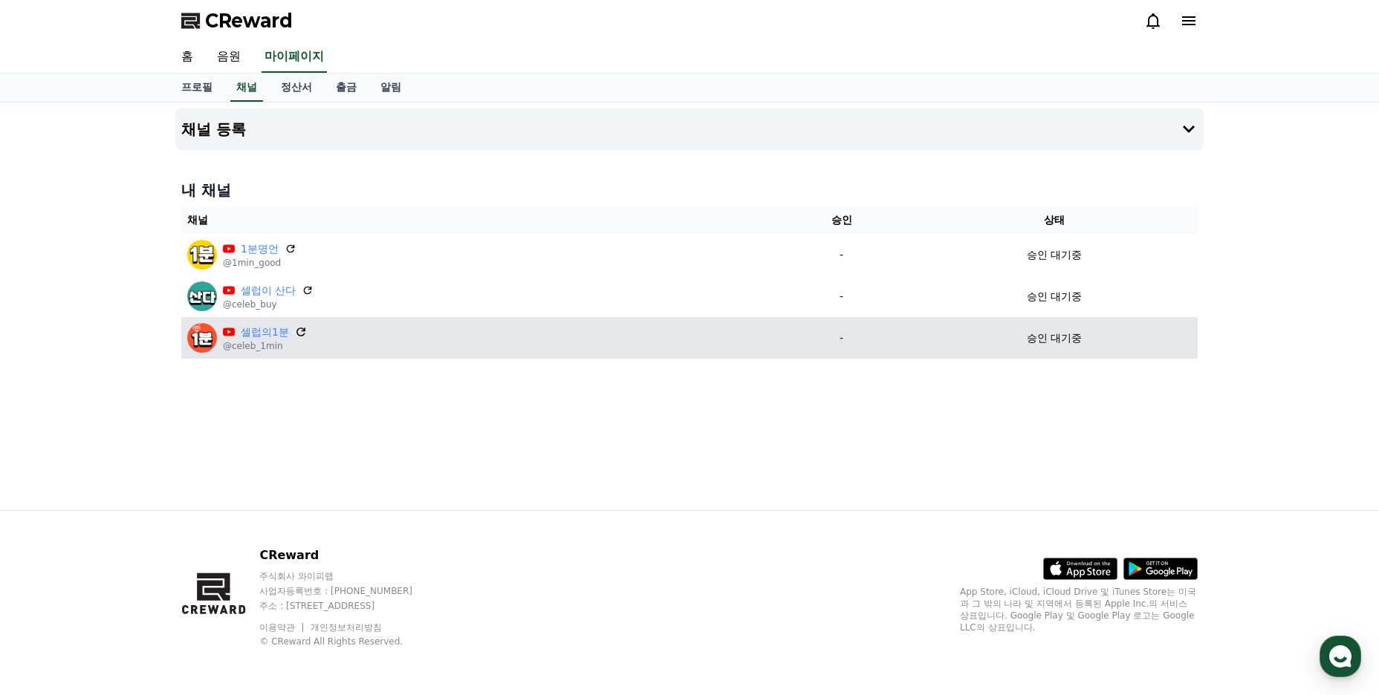
click at [305, 333] on icon at bounding box center [300, 331] width 13 height 13
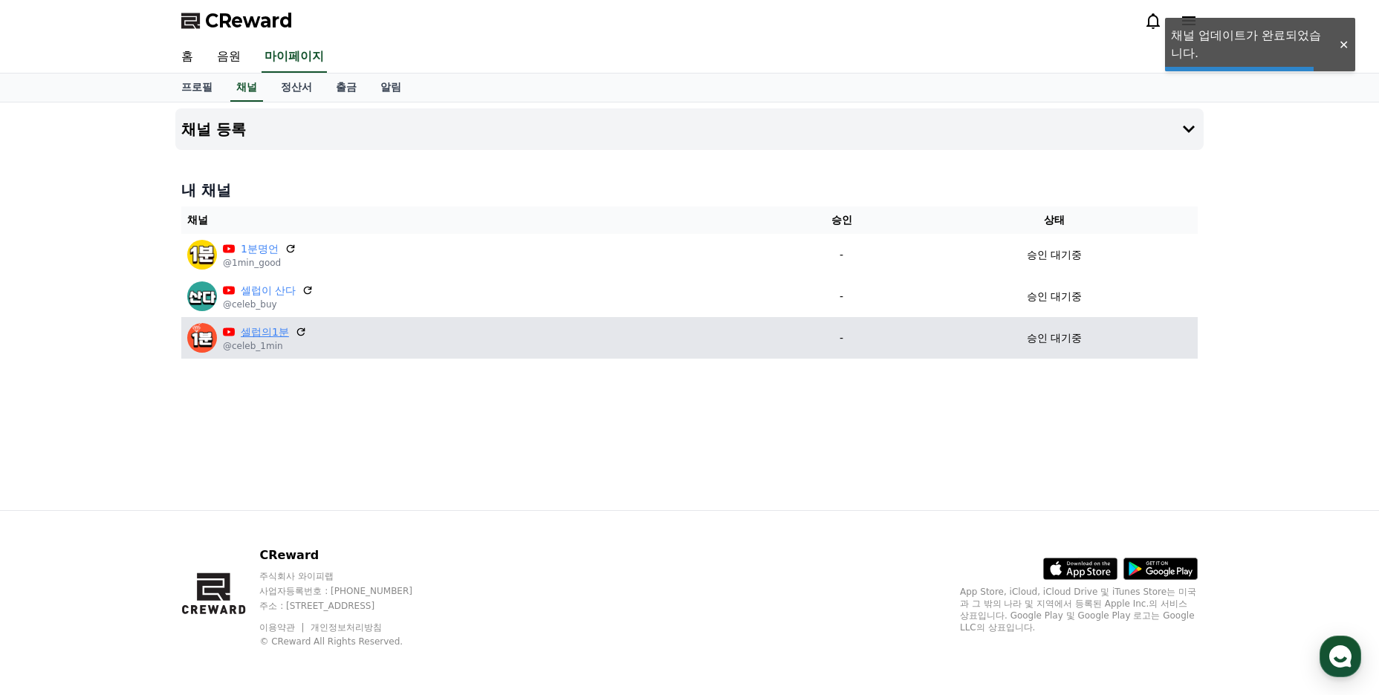
click at [276, 336] on link "셀럽의1분" at bounding box center [265, 333] width 48 height 16
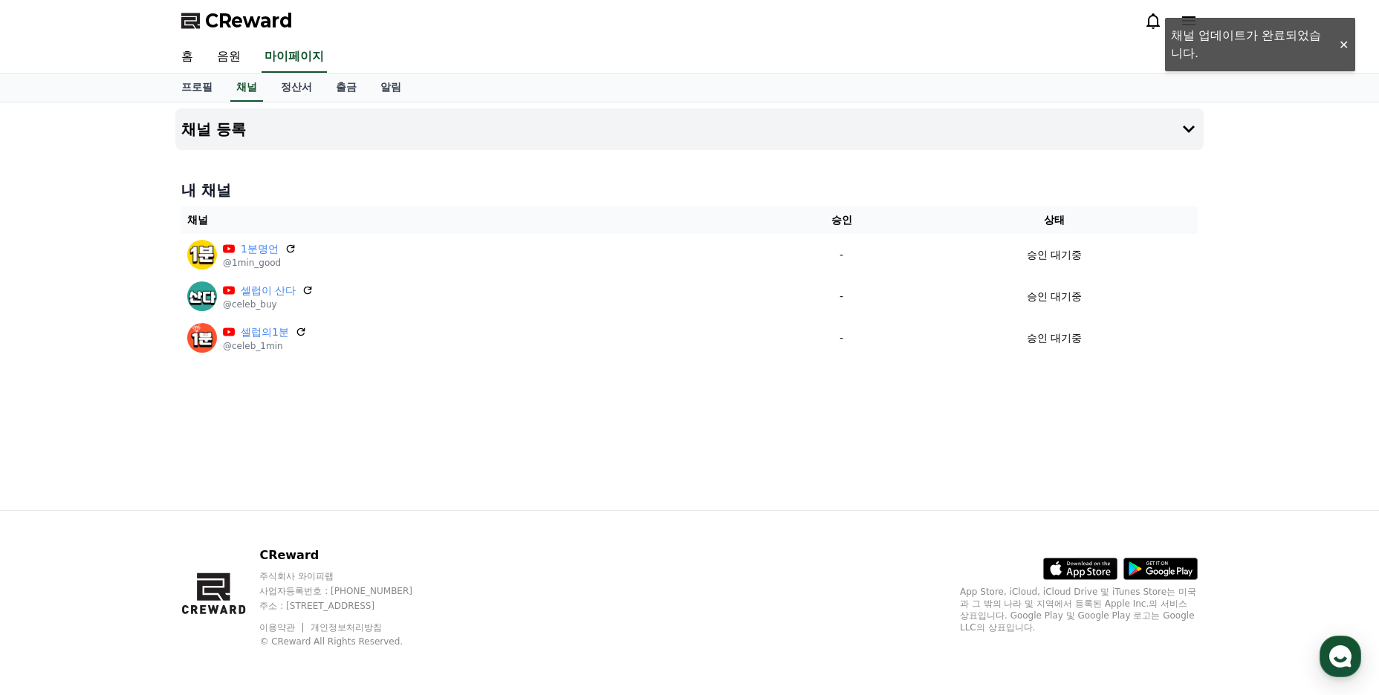
click at [599, 440] on div "채널 등록 내 채널 채널 승인 상태 1분명언 @1min_good - 승인 대기중 셀럽이 산다 @celeb_buy - 승인 대기중 셀럽의1분 @…" at bounding box center [689, 306] width 1040 height 408
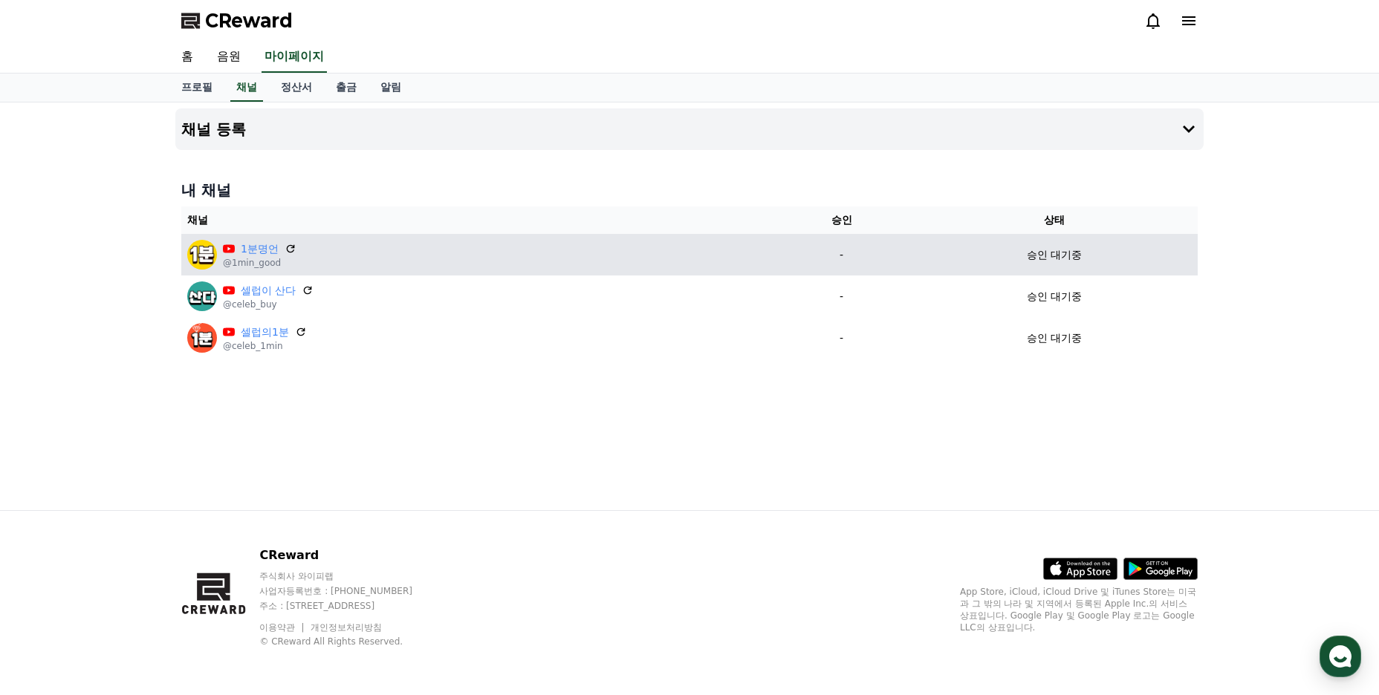
click at [1058, 264] on td "승인 대기중" at bounding box center [1054, 255] width 287 height 42
click at [1059, 261] on p "승인 대기중" at bounding box center [1053, 255] width 55 height 16
click at [852, 259] on p "-" at bounding box center [842, 255] width 128 height 16
click at [842, 258] on p "-" at bounding box center [842, 255] width 128 height 16
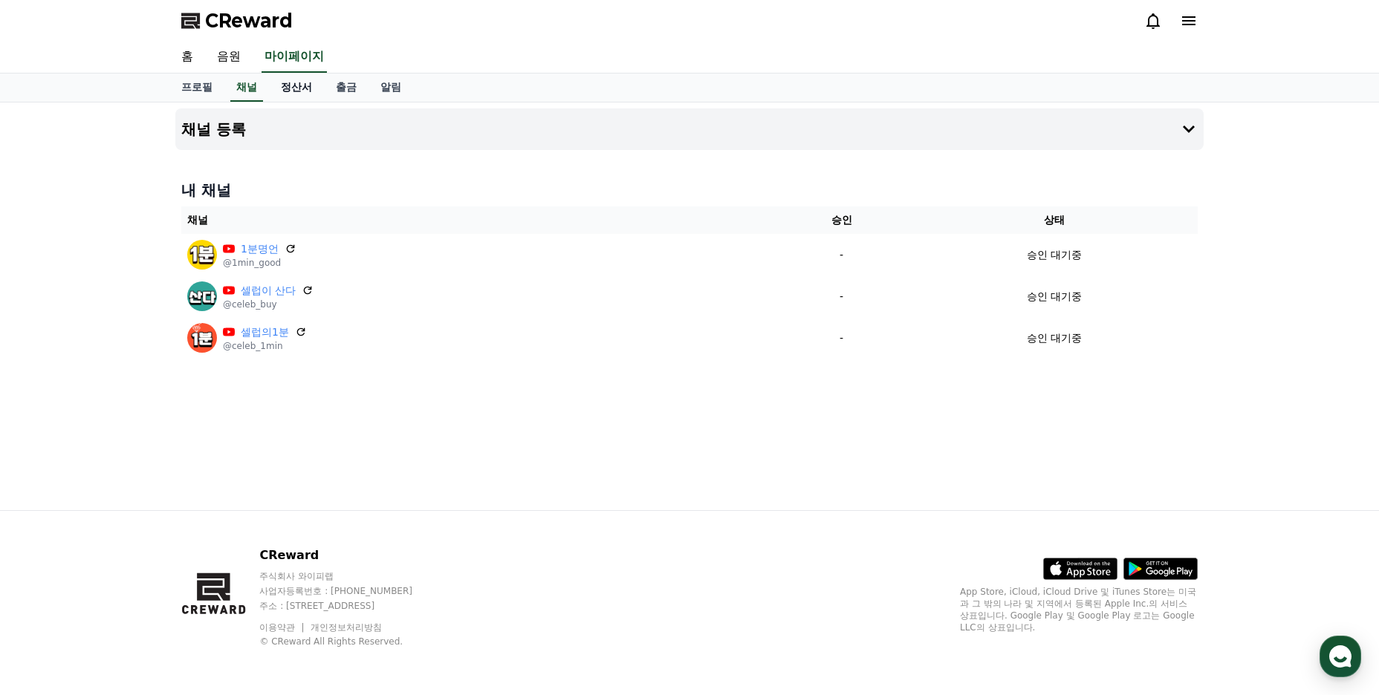
click at [290, 86] on link "정산서" at bounding box center [296, 88] width 55 height 28
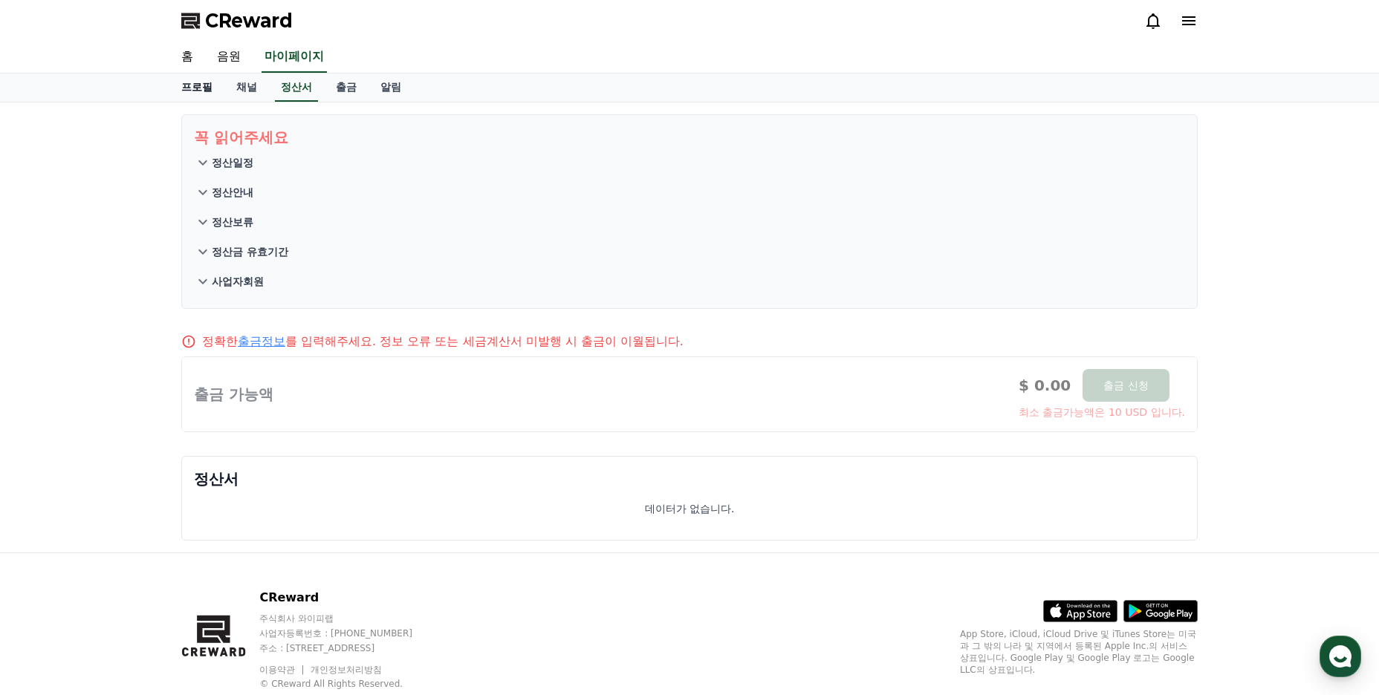
click at [195, 95] on link "프로필" at bounding box center [196, 88] width 55 height 28
select select "**********"
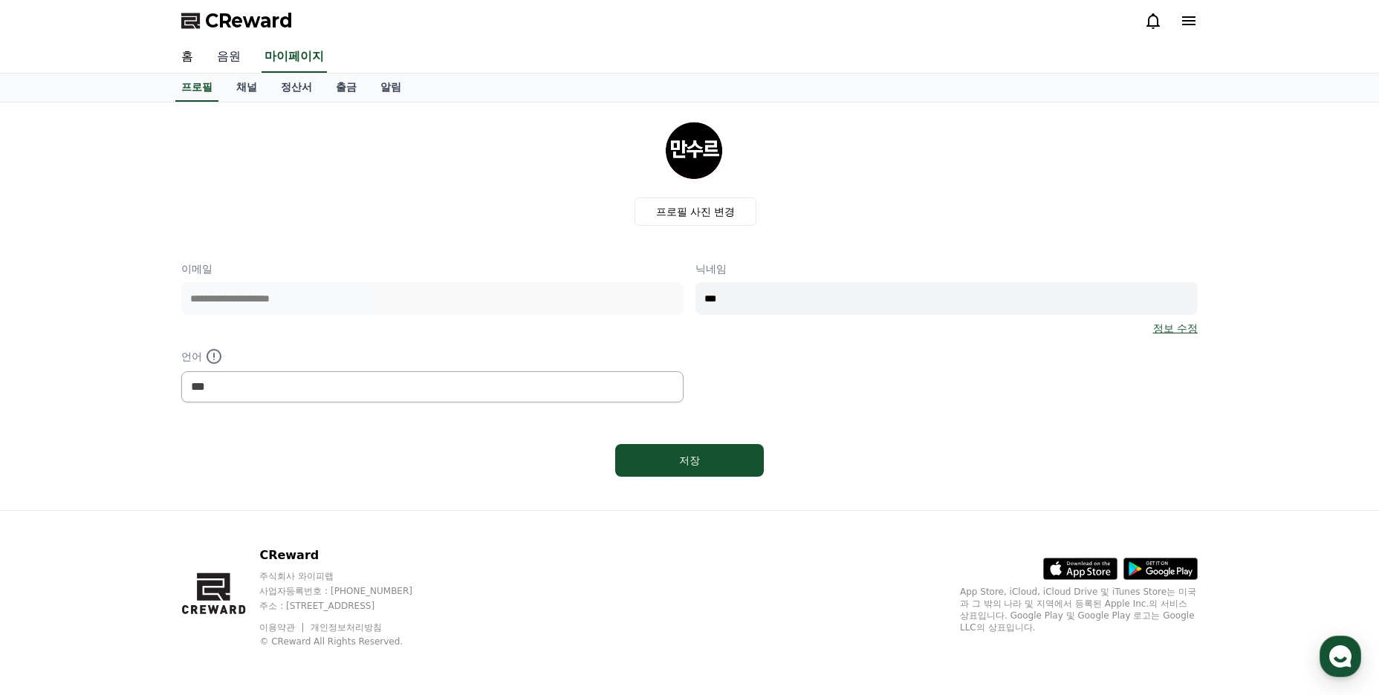
click at [229, 53] on link "음원" at bounding box center [229, 57] width 48 height 31
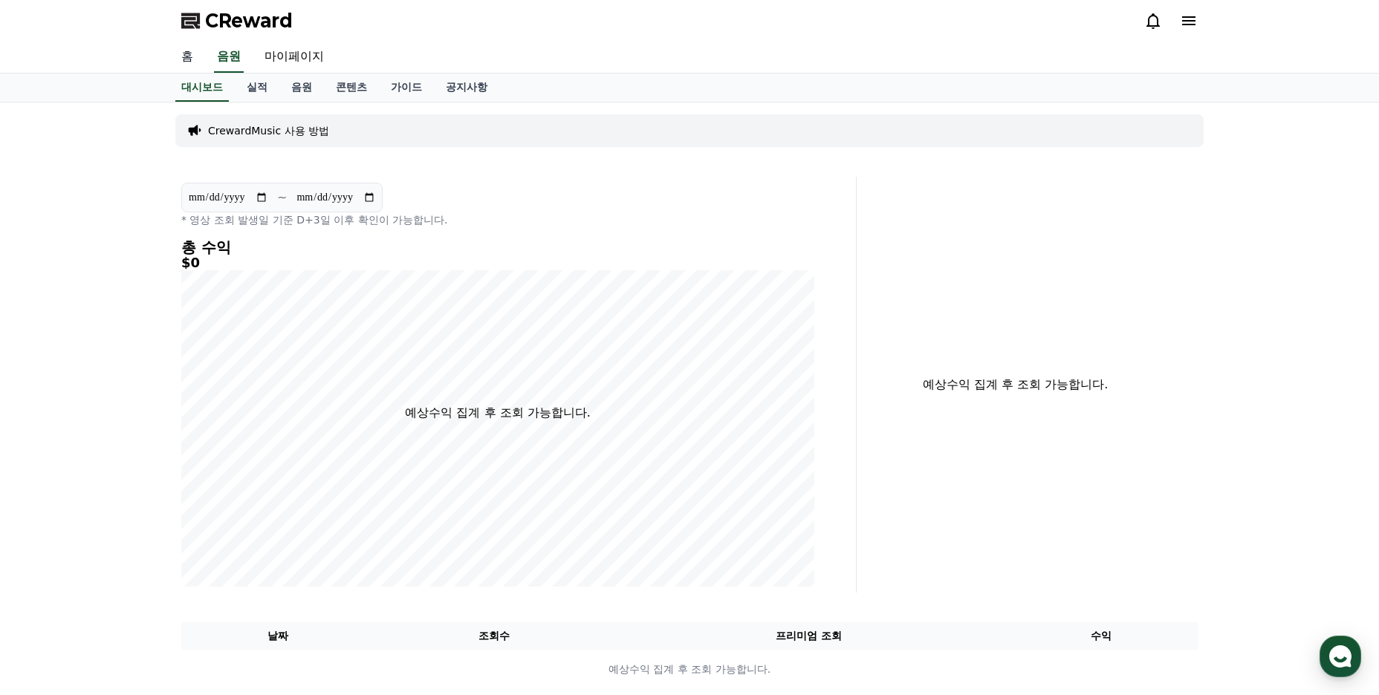
click at [182, 44] on link "홈" at bounding box center [187, 57] width 36 height 31
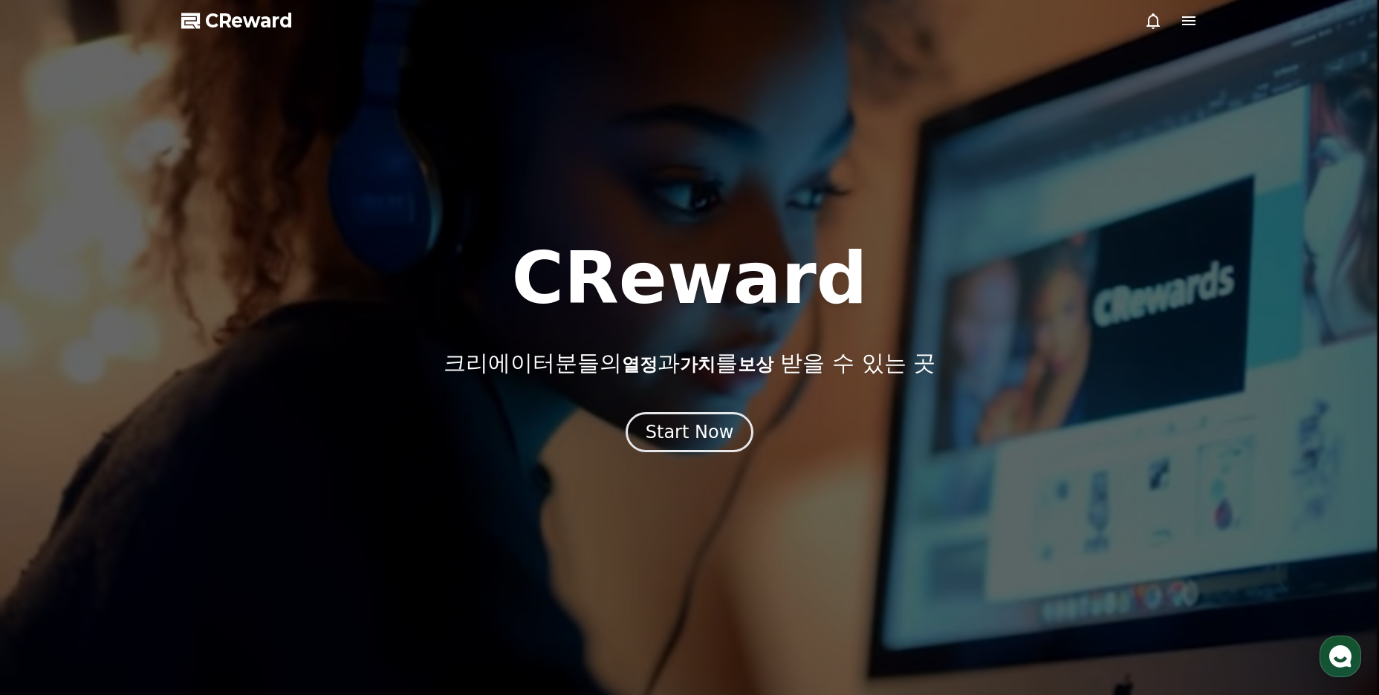
click at [226, 22] on span "CReward" at bounding box center [249, 21] width 88 height 24
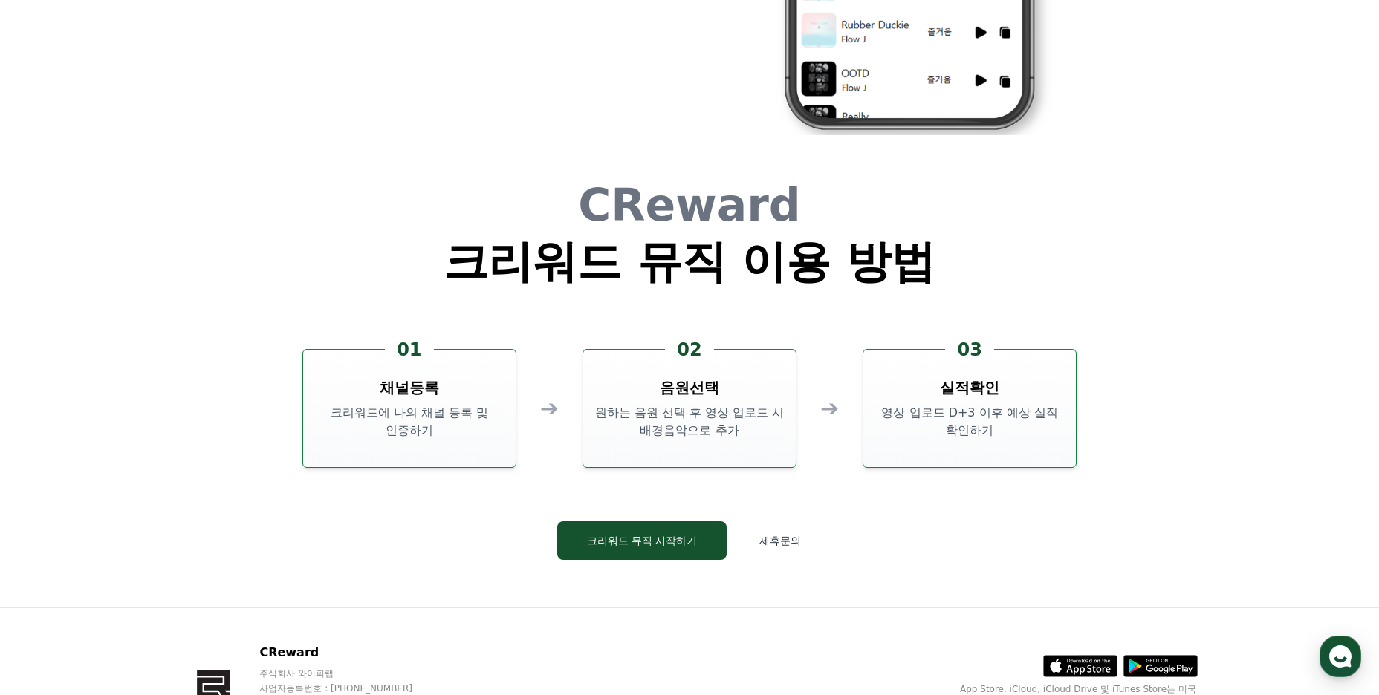
scroll to position [4024, 0]
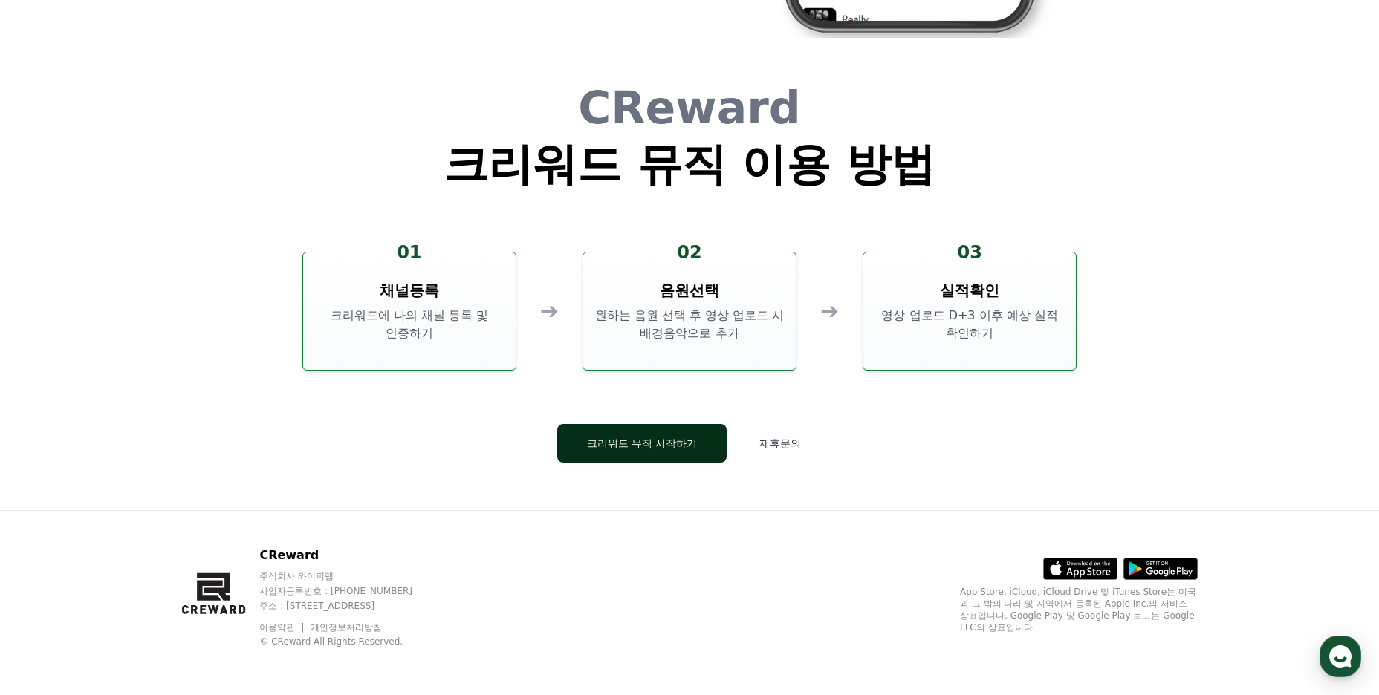
click at [637, 443] on button "크리워드 뮤직 시작하기" at bounding box center [642, 443] width 170 height 39
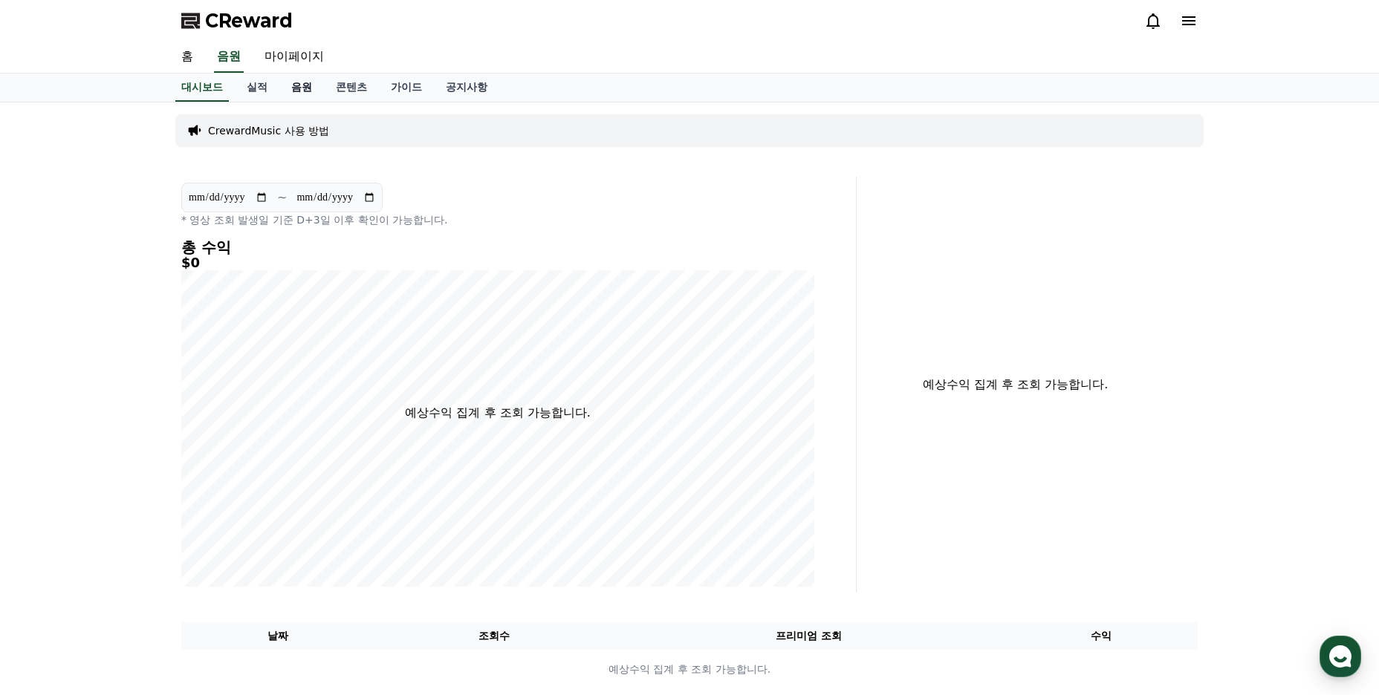
click at [304, 92] on link "음원" at bounding box center [301, 88] width 45 height 28
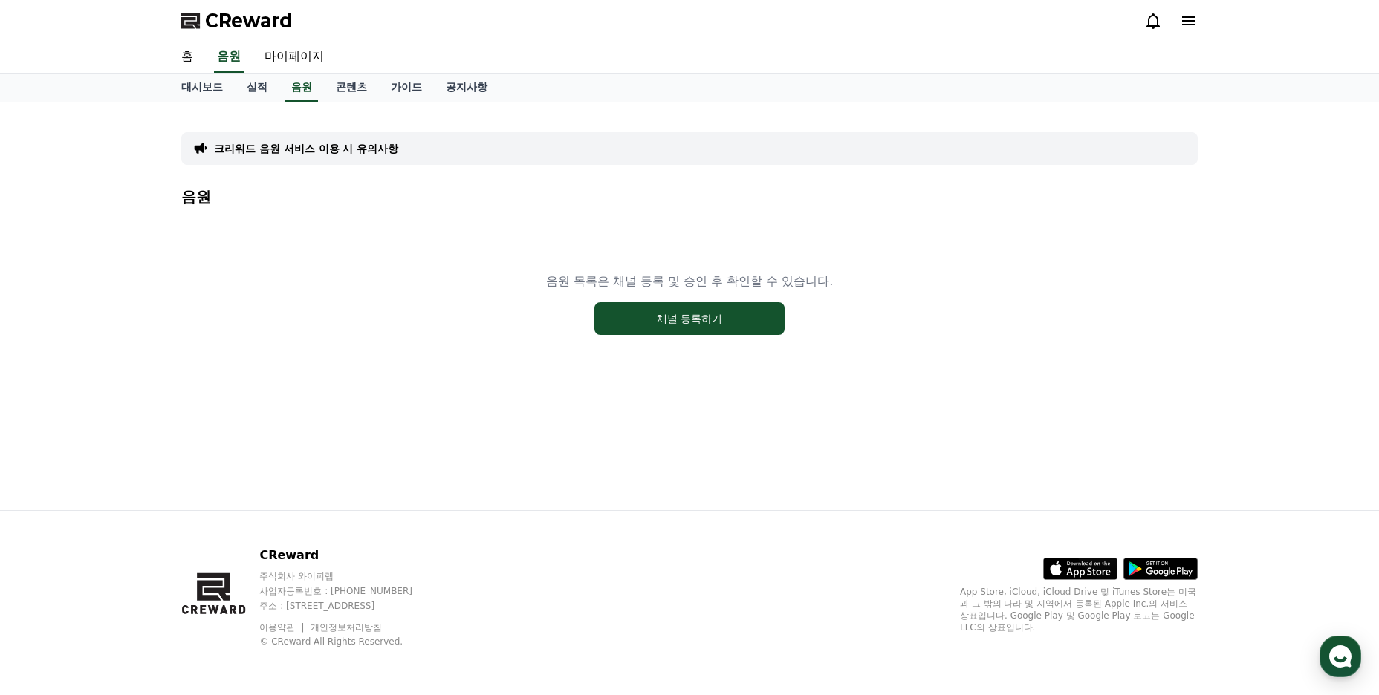
click at [376, 154] on p "크리워드 음원 서비스 이용 시 유의사항" at bounding box center [306, 148] width 184 height 15
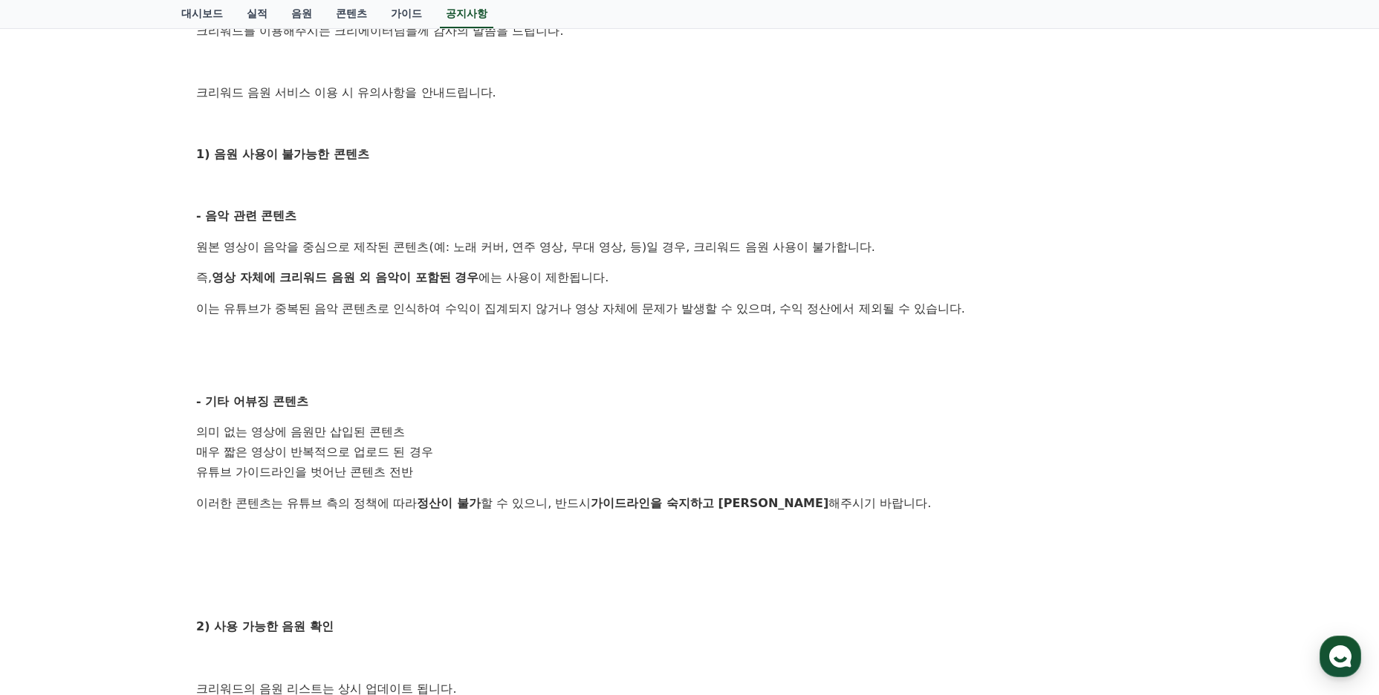
scroll to position [668, 0]
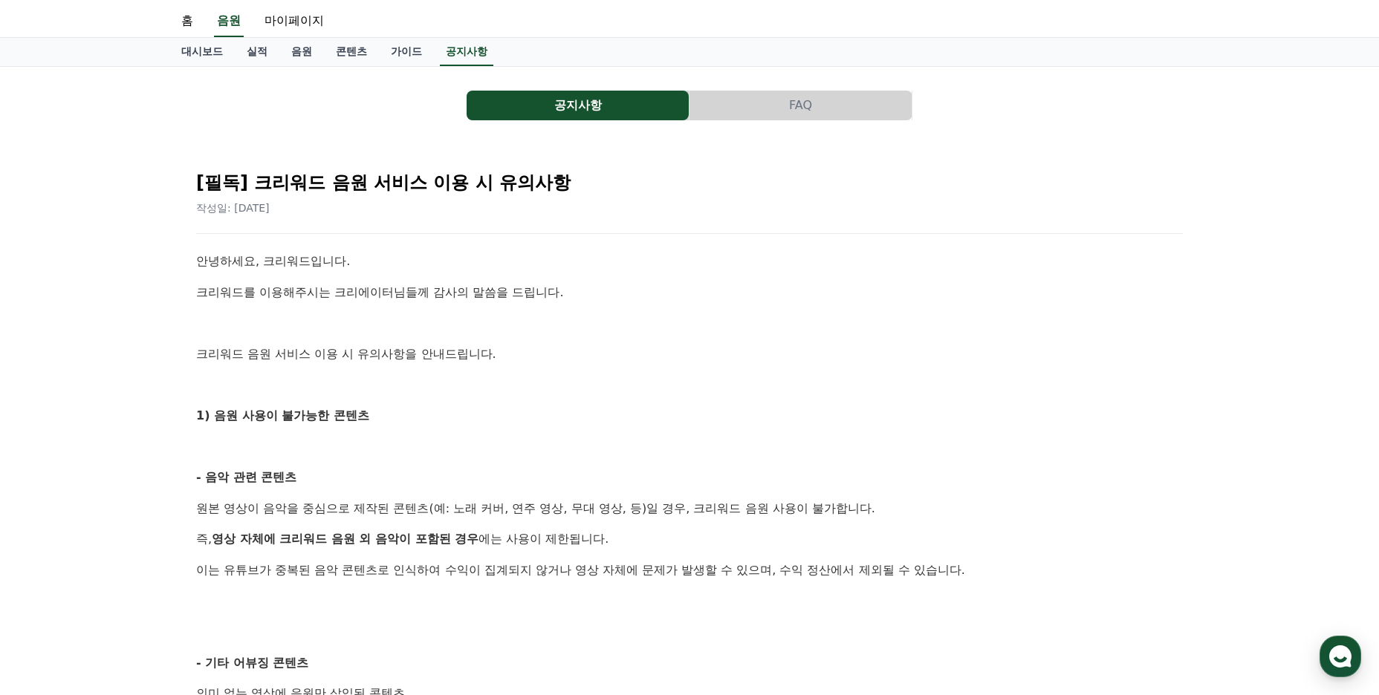
scroll to position [0, 0]
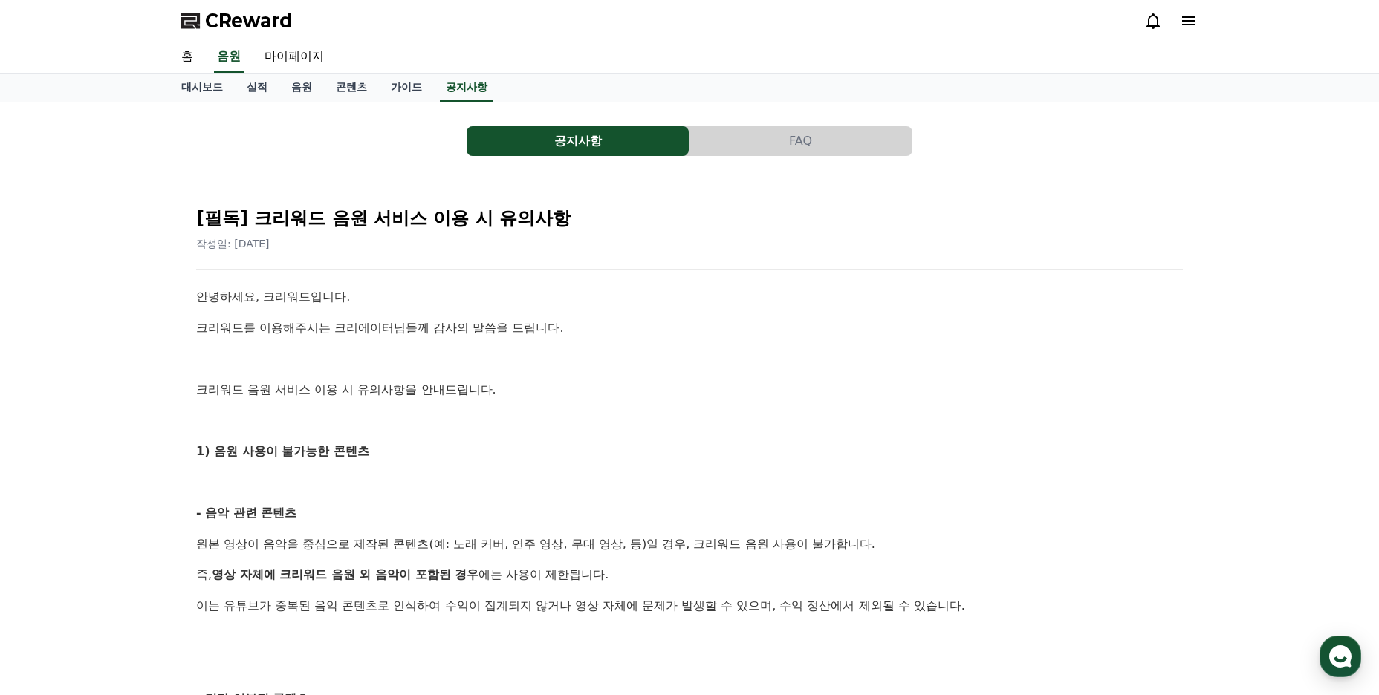
click at [803, 137] on button "FAQ" at bounding box center [800, 141] width 222 height 30
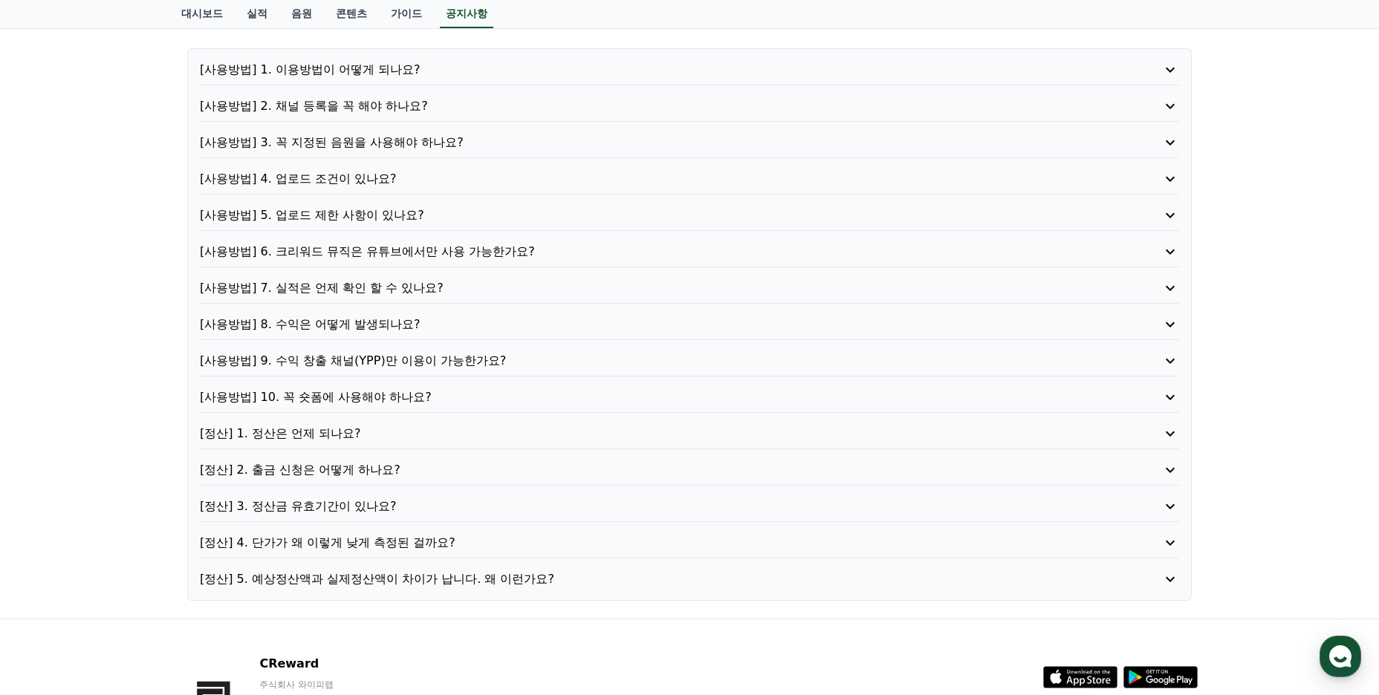
scroll to position [149, 0]
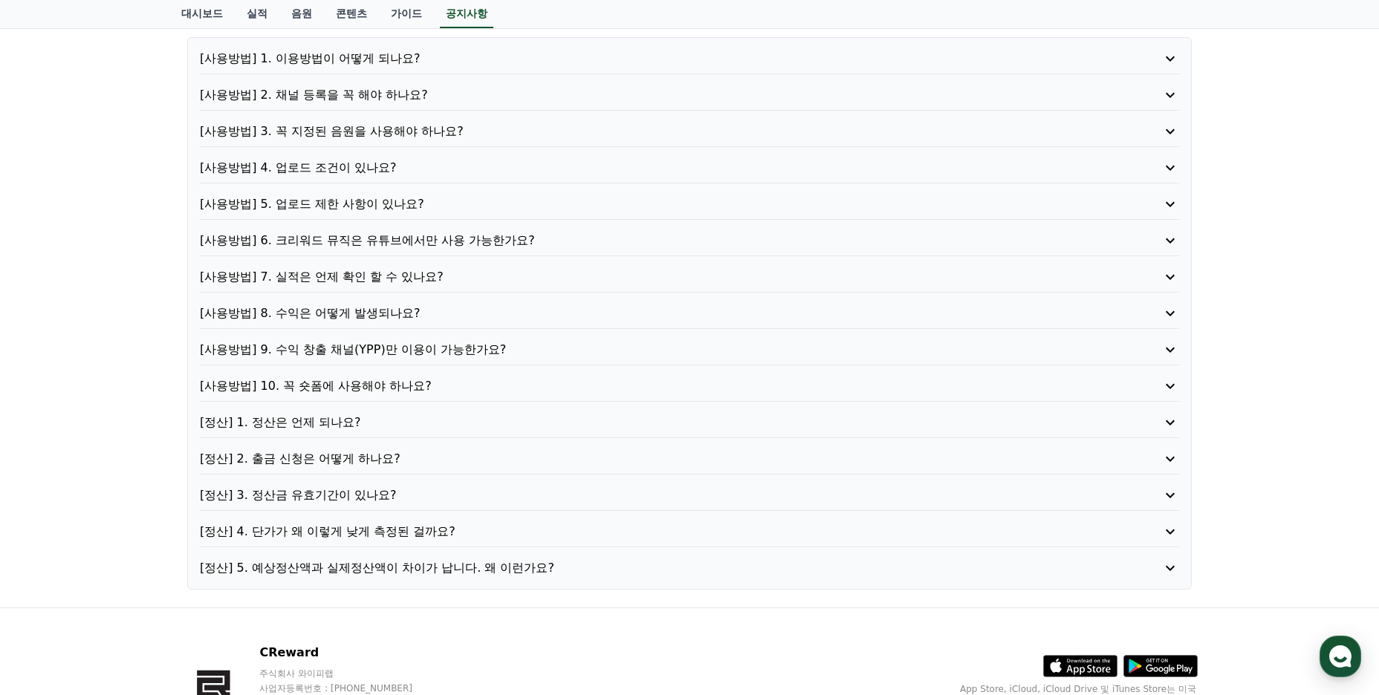
click at [383, 59] on p "[사용방법] 1. 이용방법이 어떻게 되나요?" at bounding box center [650, 59] width 901 height 18
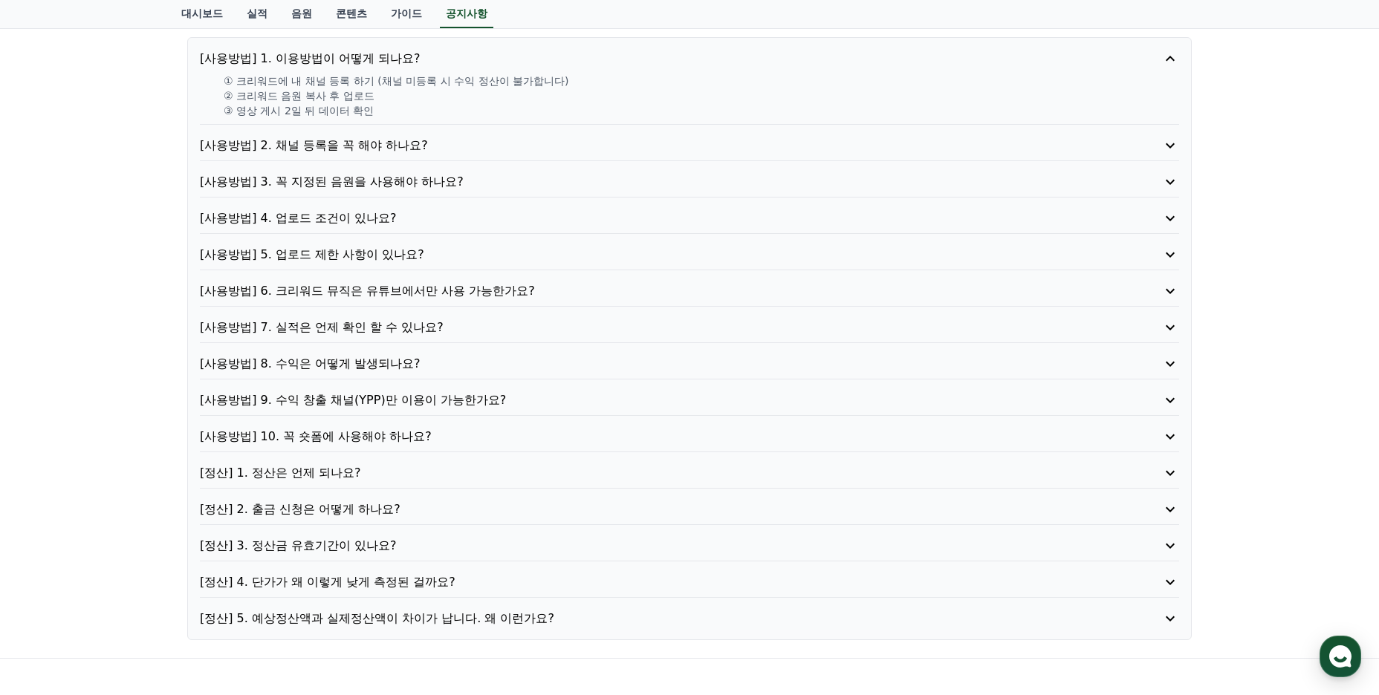
click at [379, 143] on p "[사용방법] 2. 채널 등록을 꼭 해야 하나요?" at bounding box center [650, 146] width 901 height 18
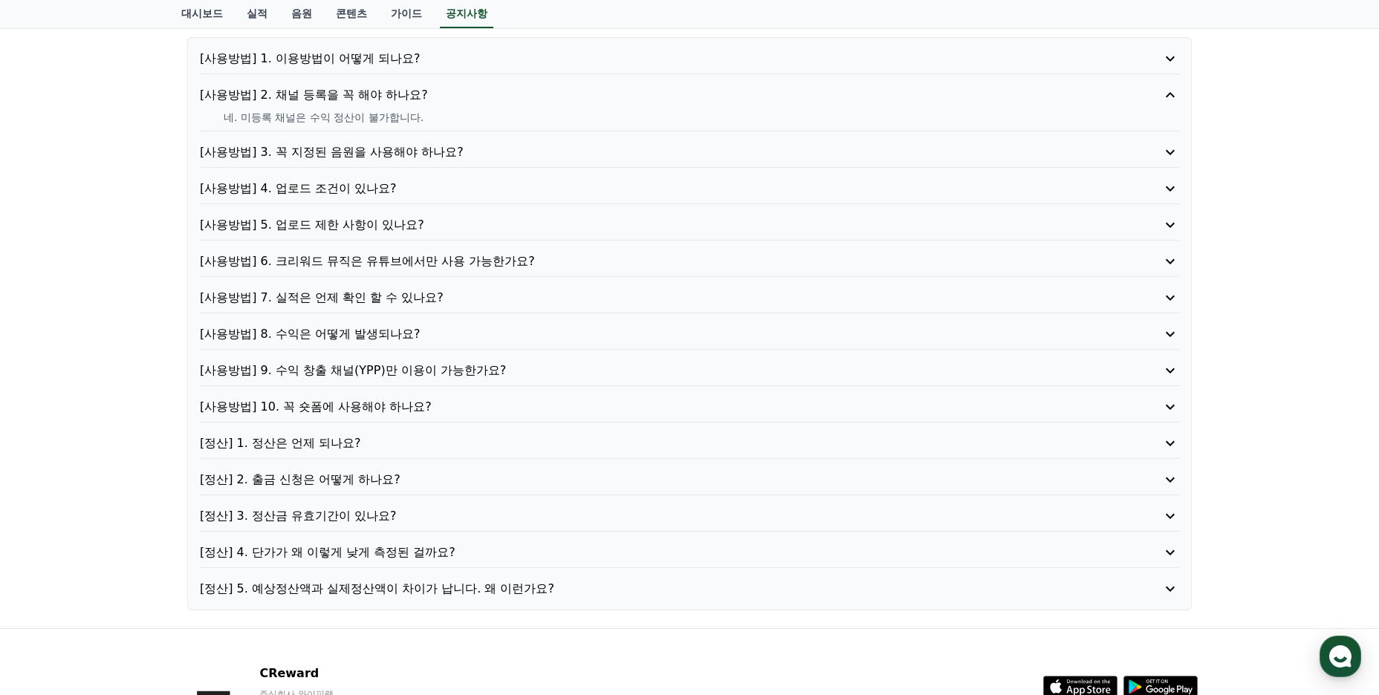
click at [414, 143] on p "[사용방법] 3. 꼭 지정된 음원을 사용해야 하나요?" at bounding box center [650, 152] width 901 height 18
click at [342, 188] on p "[사용방법] 4. 업로드 조건이 있나요?" at bounding box center [650, 189] width 901 height 18
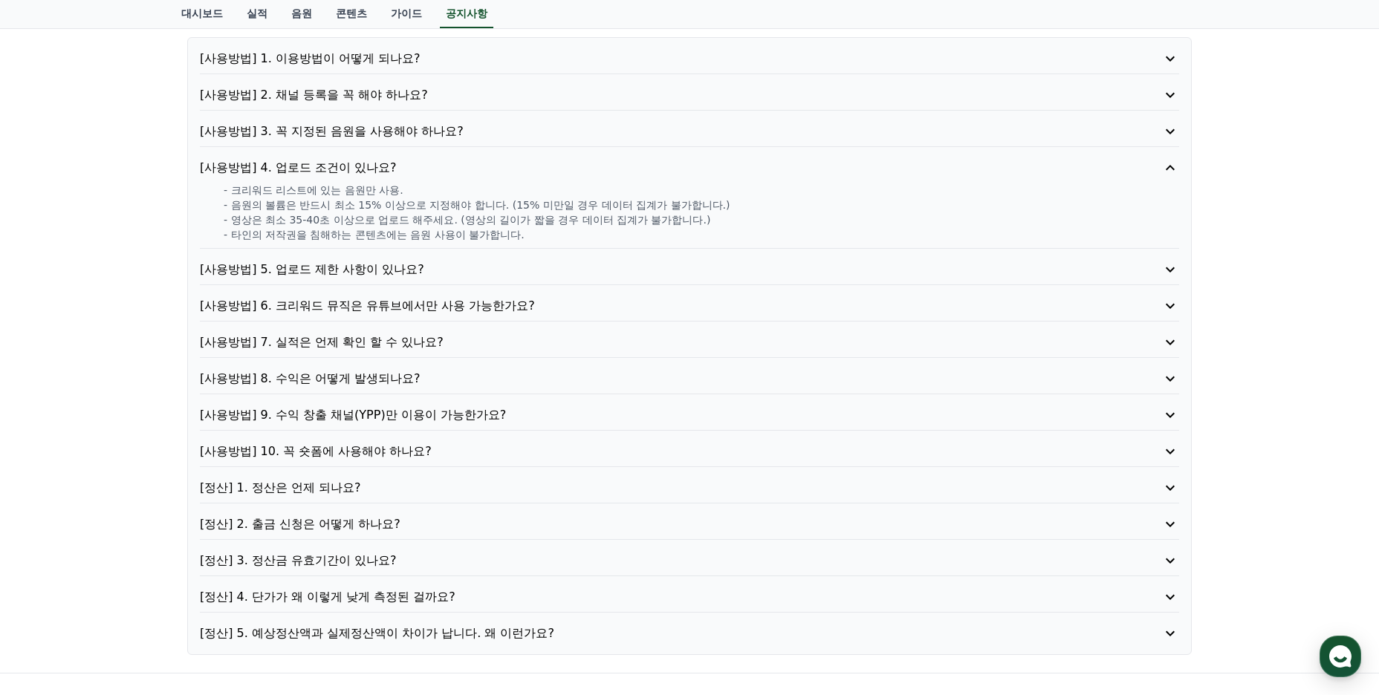
click at [367, 273] on p "[사용방법] 5. 업로드 제한 사항이 있나요?" at bounding box center [650, 270] width 901 height 18
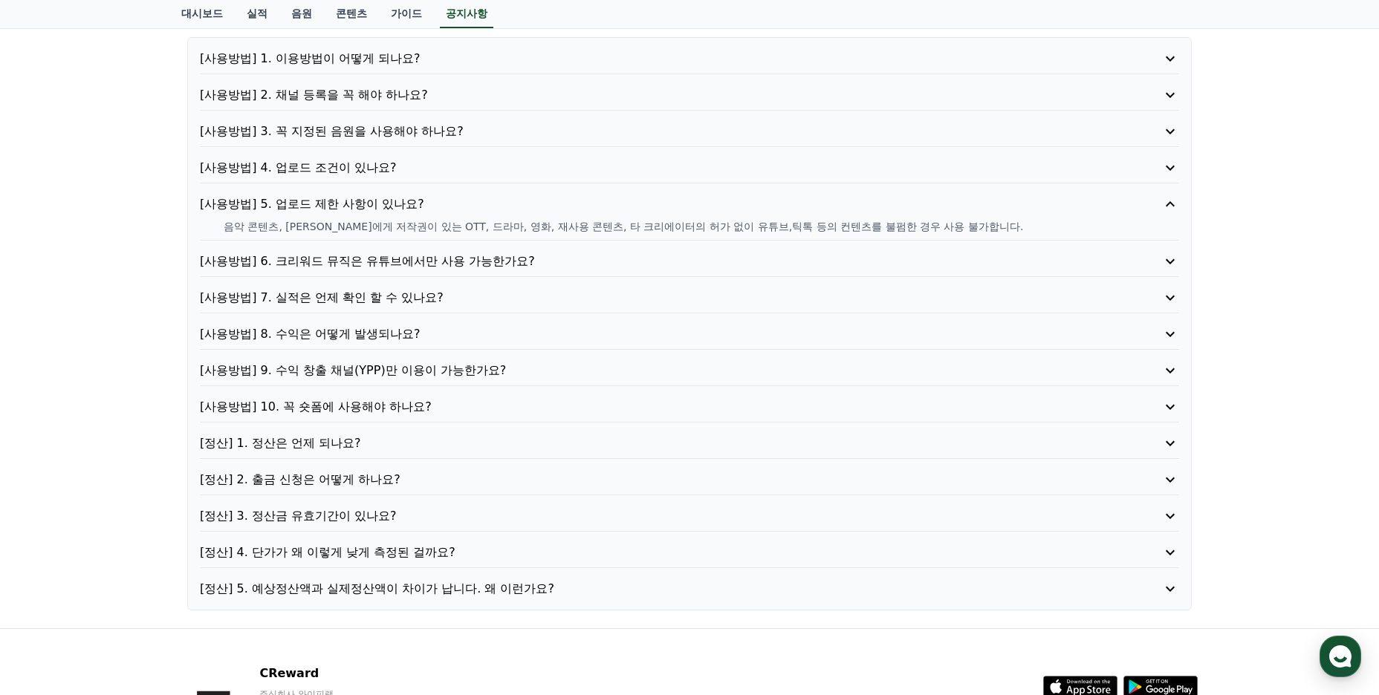
click at [406, 260] on p "[사용방법] 6. 크리워드 뮤직은 유튜브에서만 사용 가능한가요?" at bounding box center [650, 262] width 901 height 18
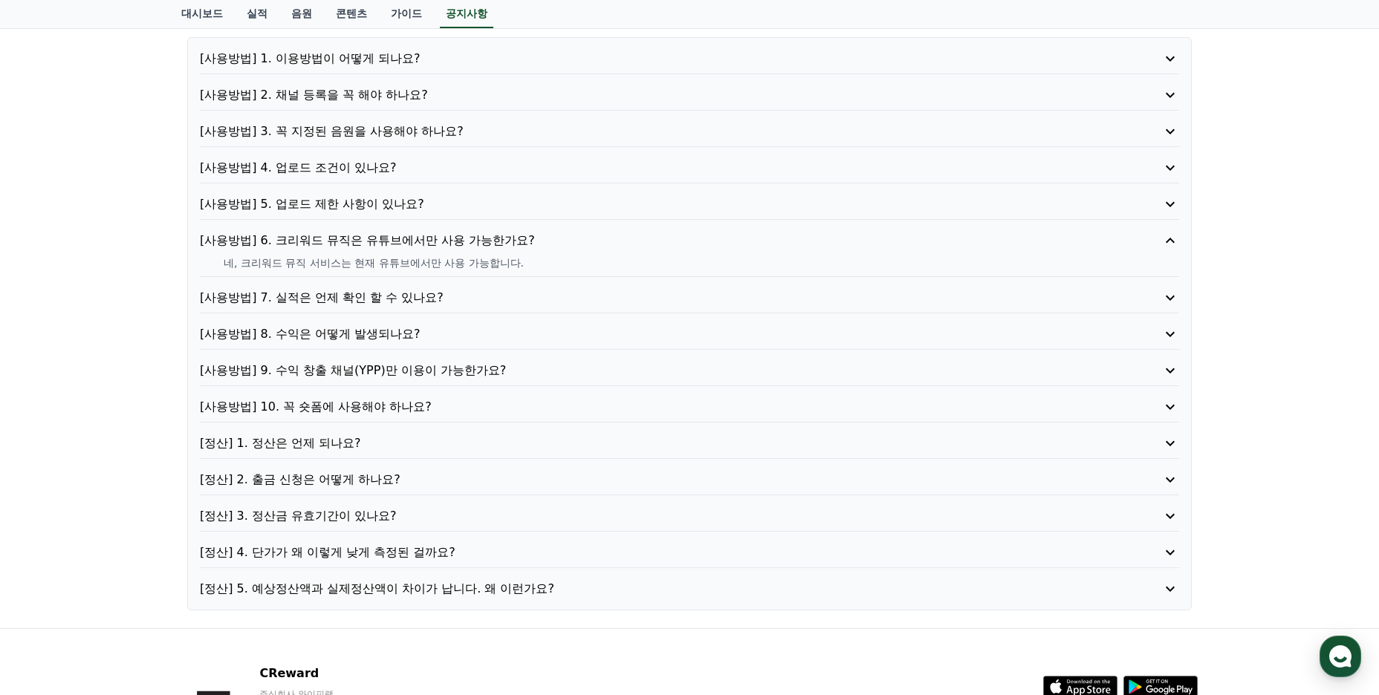
click at [346, 298] on p "[사용방법] 7. 실적은 언제 확인 할 수 있나요?" at bounding box center [650, 298] width 901 height 18
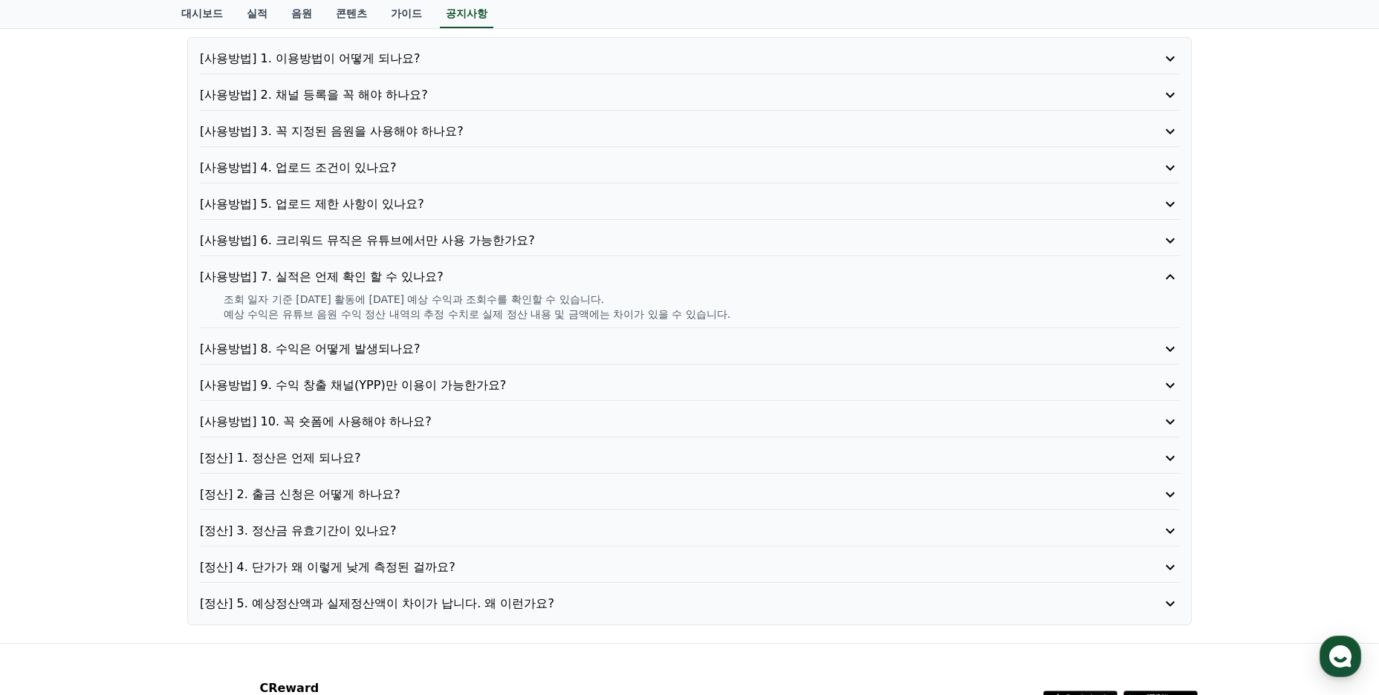
click at [336, 342] on p "[사용방법] 8. 수익은 어떻게 발생되나요?" at bounding box center [650, 349] width 901 height 18
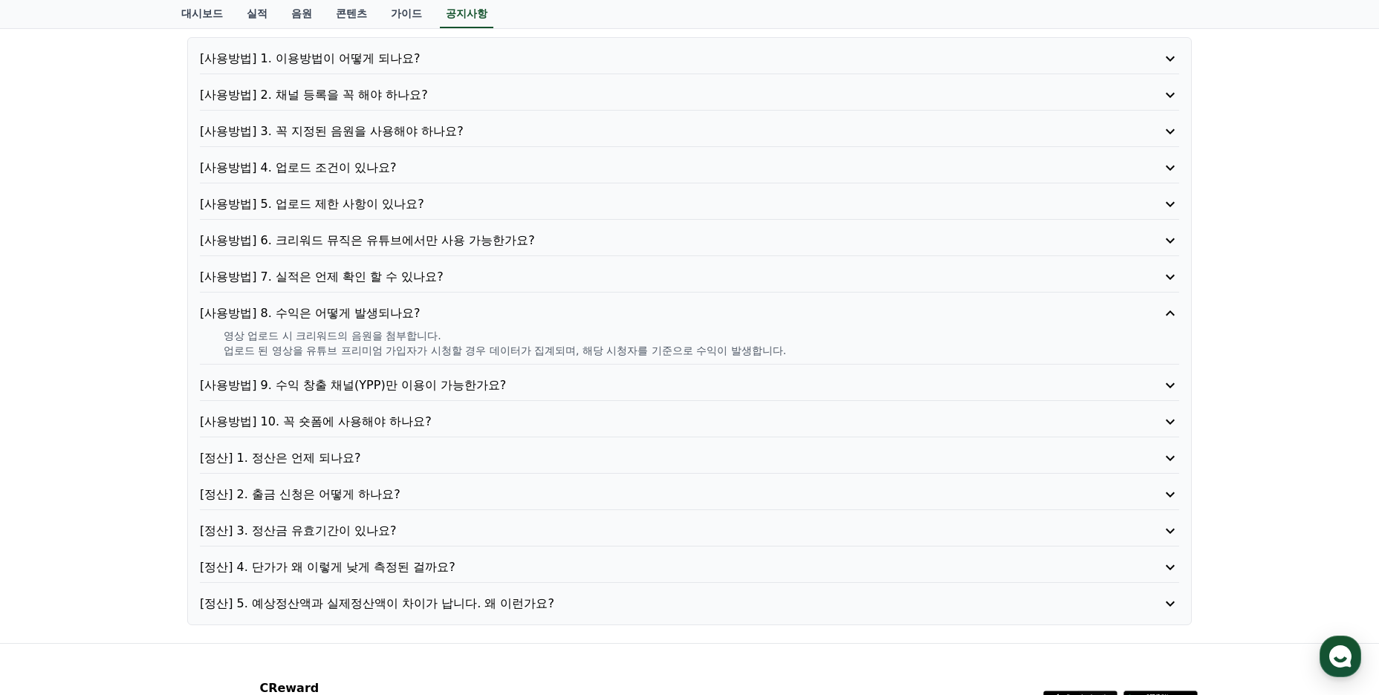
click at [360, 390] on p "[사용방법] 9. 수익 창출 채널(YPP)만 이용이 가능한가요?" at bounding box center [650, 386] width 901 height 18
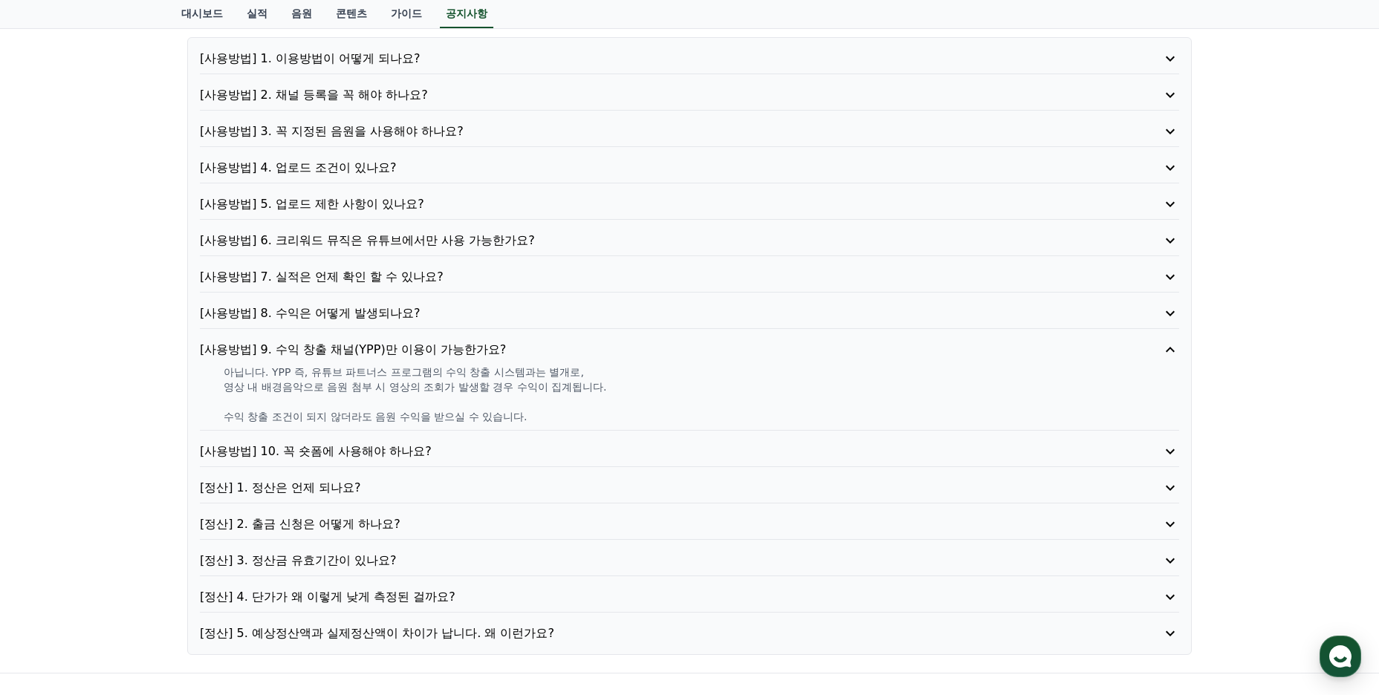
scroll to position [223, 0]
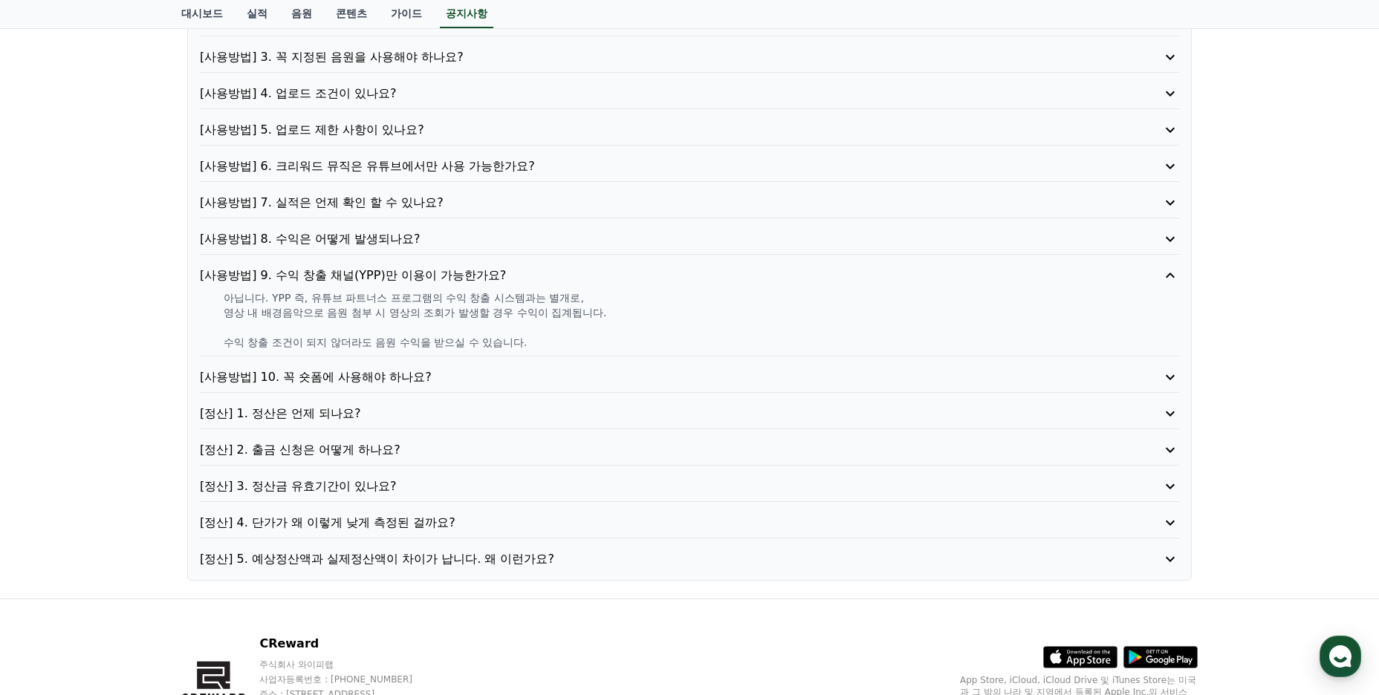
click at [588, 336] on p "수익 창출 조건이 되지 않더라도 음원 수익을 받으실 수 있습니다." at bounding box center [701, 342] width 955 height 15
click at [385, 379] on p "[사용방법] 10. 꼭 숏폼에 사용해야 하나요?" at bounding box center [650, 377] width 901 height 18
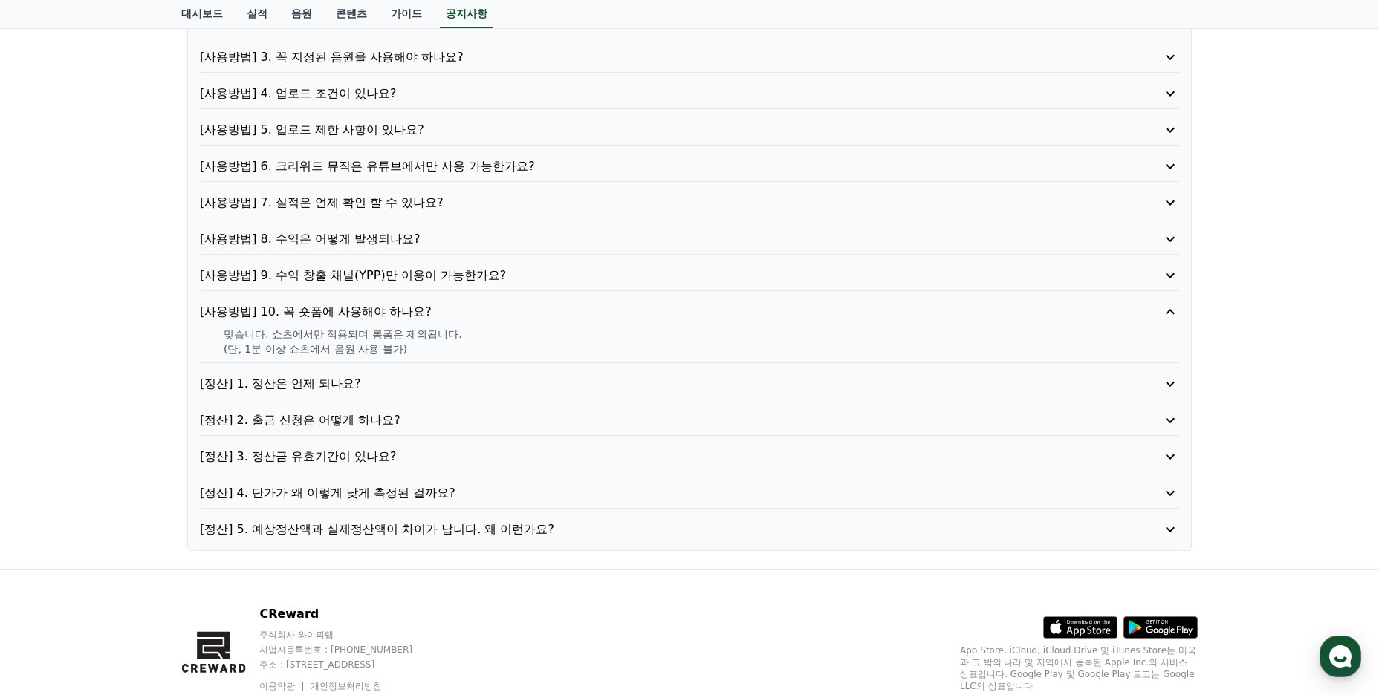
click at [472, 394] on div "[정산] 1. 정산은 언제 되나요?" at bounding box center [689, 387] width 979 height 25
click at [333, 383] on p "[정산] 1. 정산은 언제 되나요?" at bounding box center [650, 384] width 901 height 18
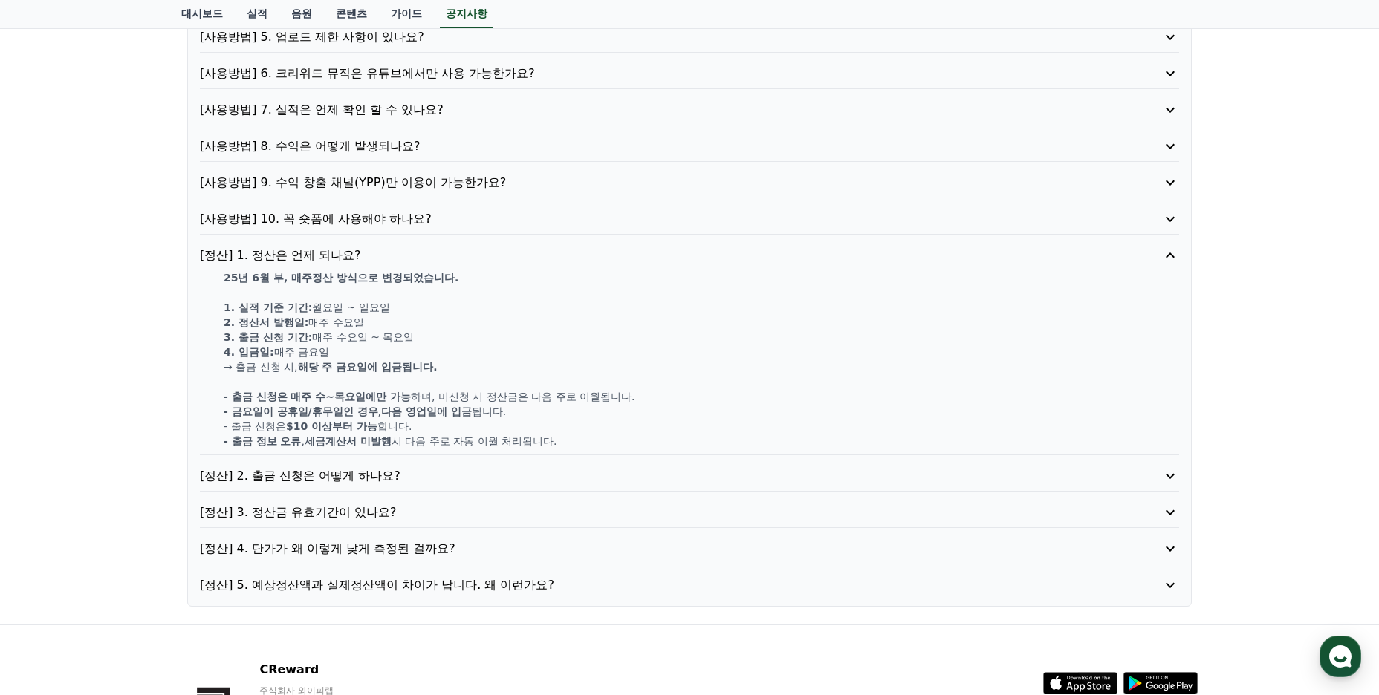
scroll to position [430, 0]
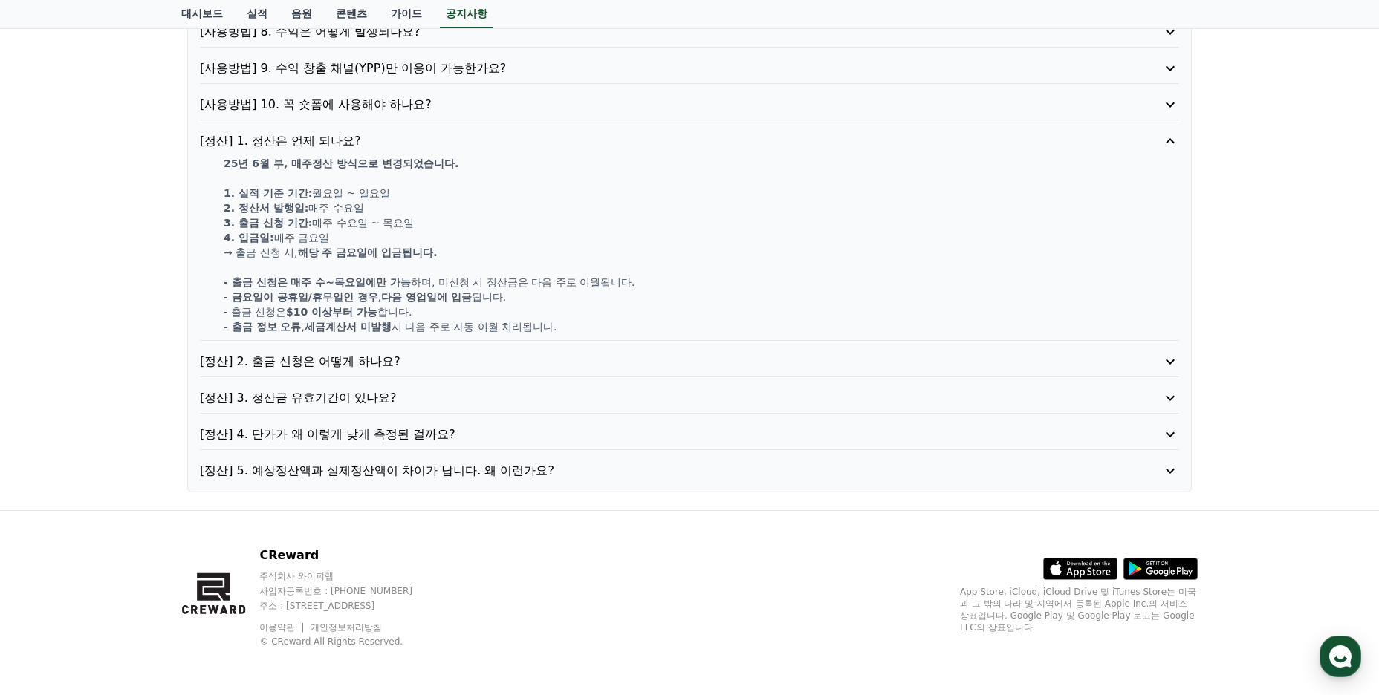
click at [354, 468] on p "[정산] 5. 예상정산액과 실제정산액이 차이가 납니다. 왜 이런가요?" at bounding box center [650, 471] width 901 height 18
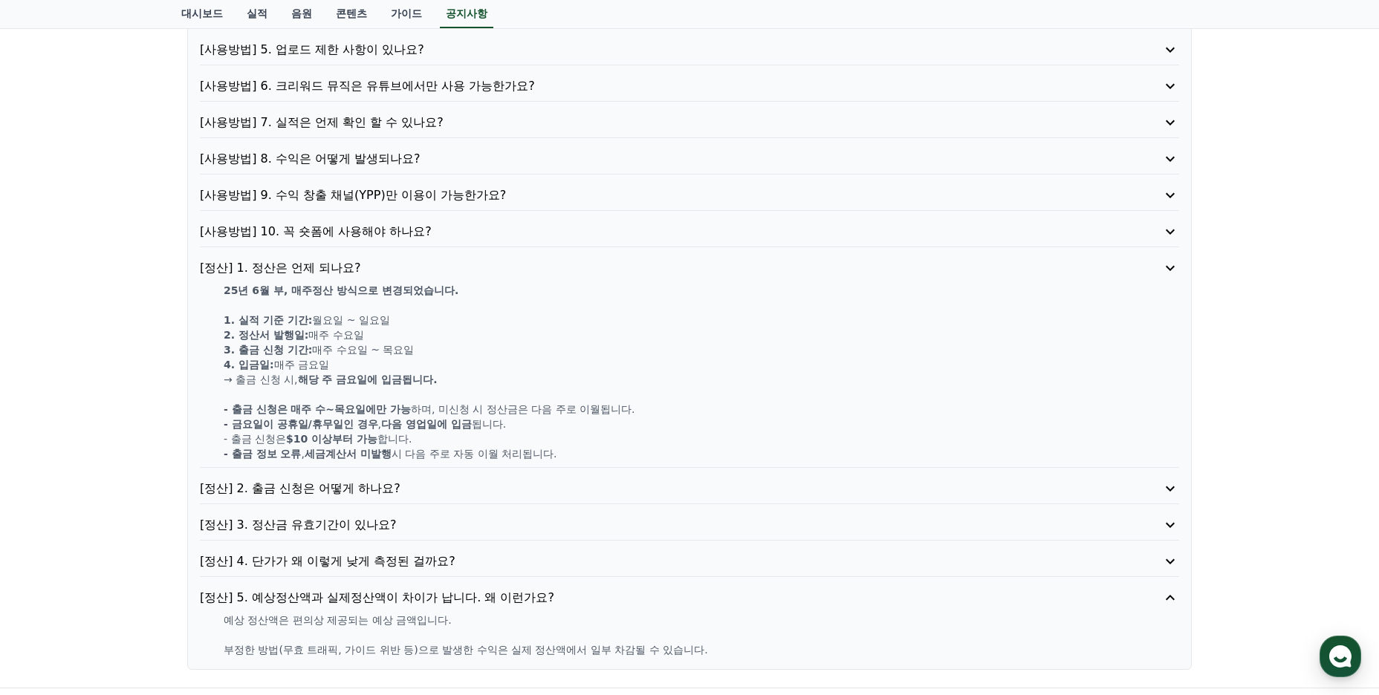
scroll to position [296, 0]
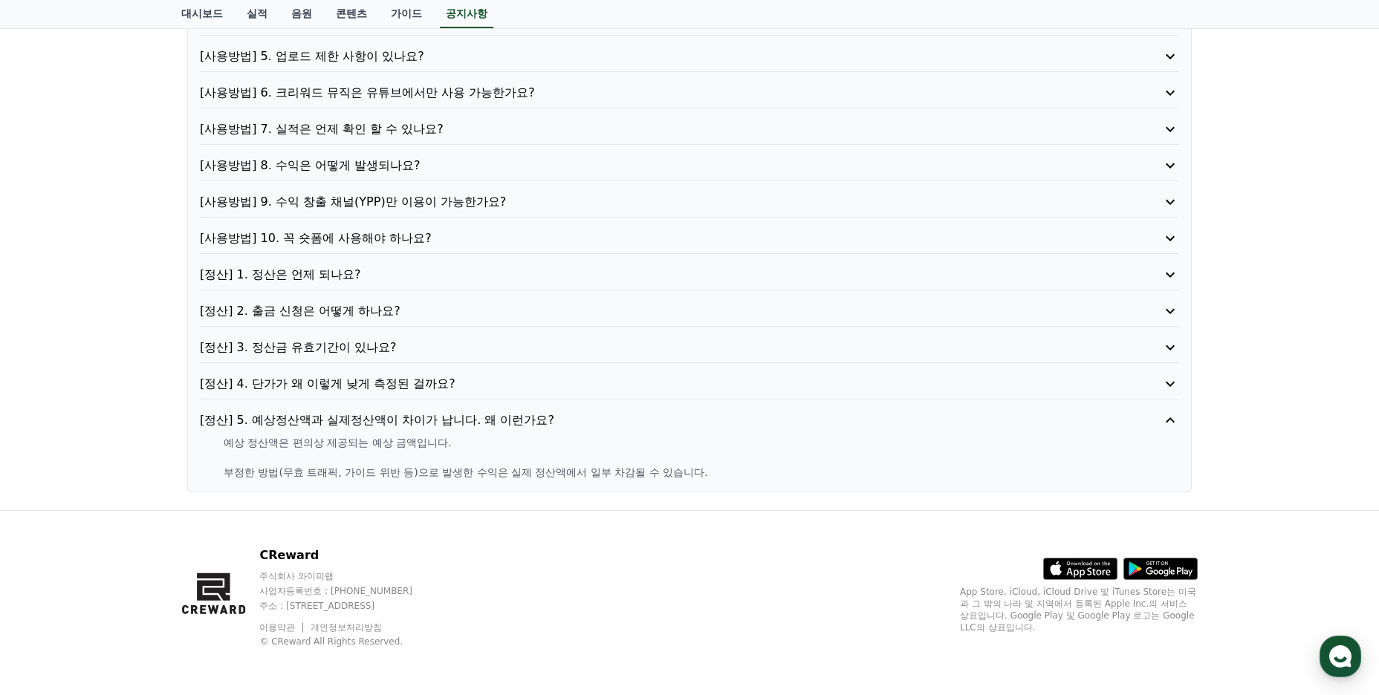
click at [368, 397] on div "[정산] 4. 단가가 왜 이렇게 낮게 측정된 걸까요?" at bounding box center [689, 387] width 979 height 25
click at [375, 383] on p "[정산] 4. 단가가 왜 이렇게 낮게 측정된 걸까요?" at bounding box center [650, 384] width 901 height 18
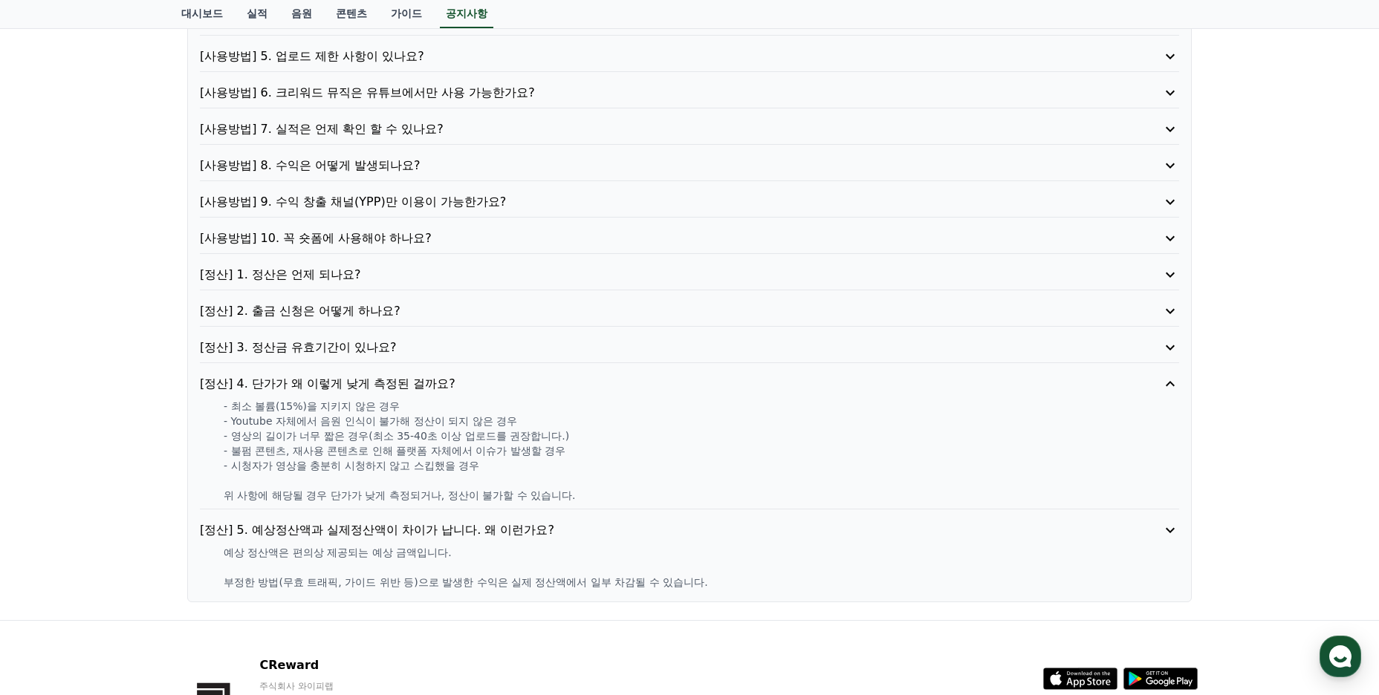
click at [363, 353] on p "[정산] 3. 정산금 유효기간이 있나요?" at bounding box center [650, 348] width 901 height 18
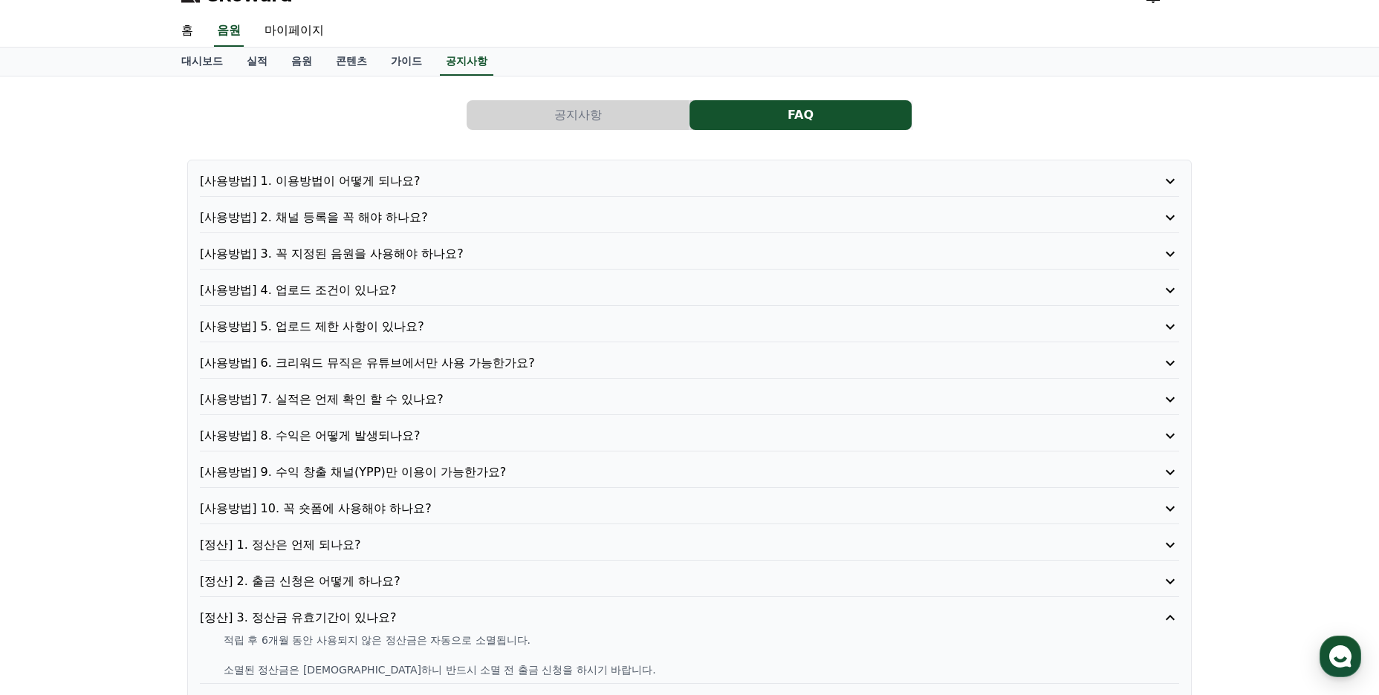
scroll to position [0, 0]
